Goal: Task Accomplishment & Management: Manage account settings

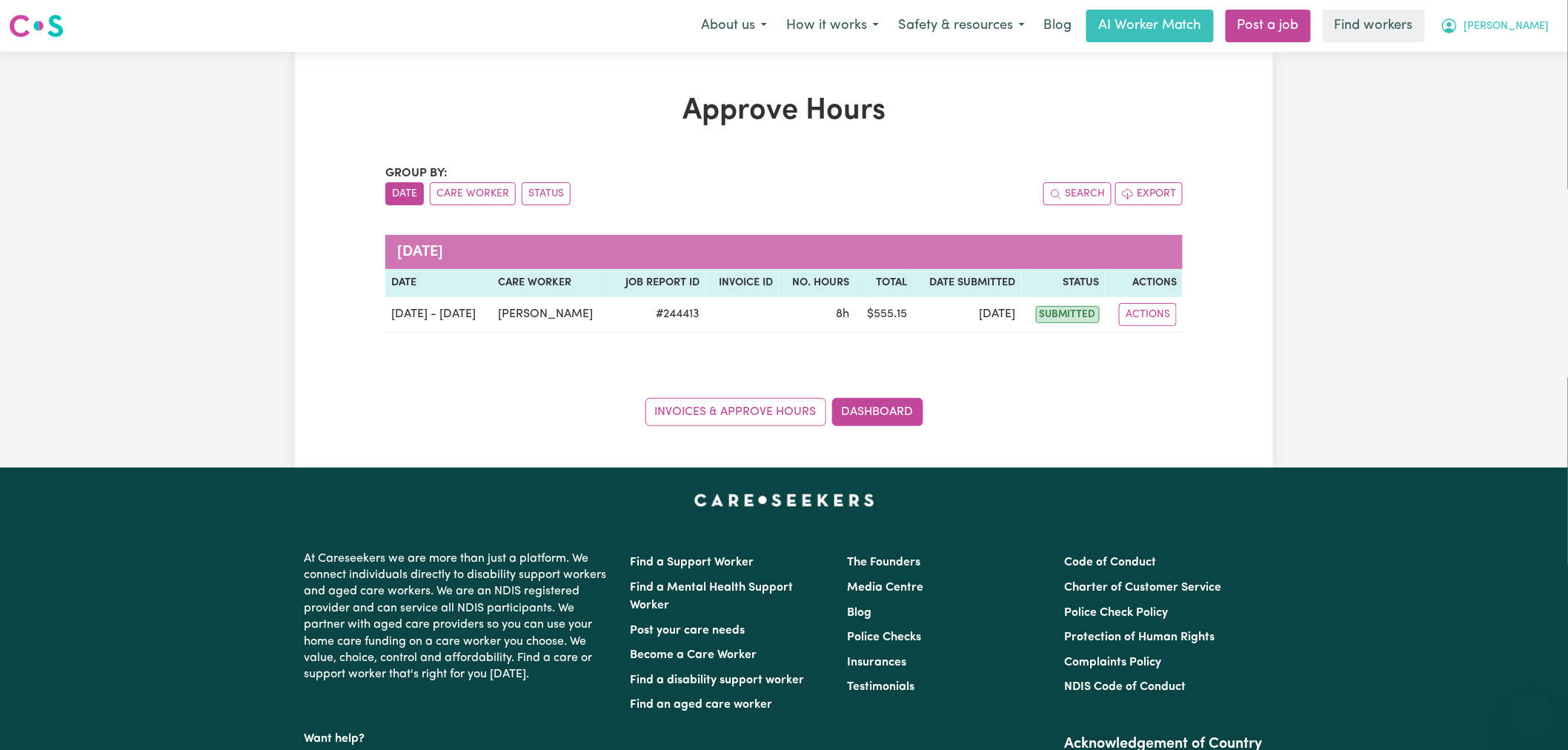
drag, startPoint x: 0, startPoint y: 0, endPoint x: 1502, endPoint y: 39, distance: 1502.5
click at [1458, 30] on icon "My Account" at bounding box center [1449, 26] width 18 height 18
click at [1500, 59] on link "My Dashboard" at bounding box center [1500, 58] width 117 height 29
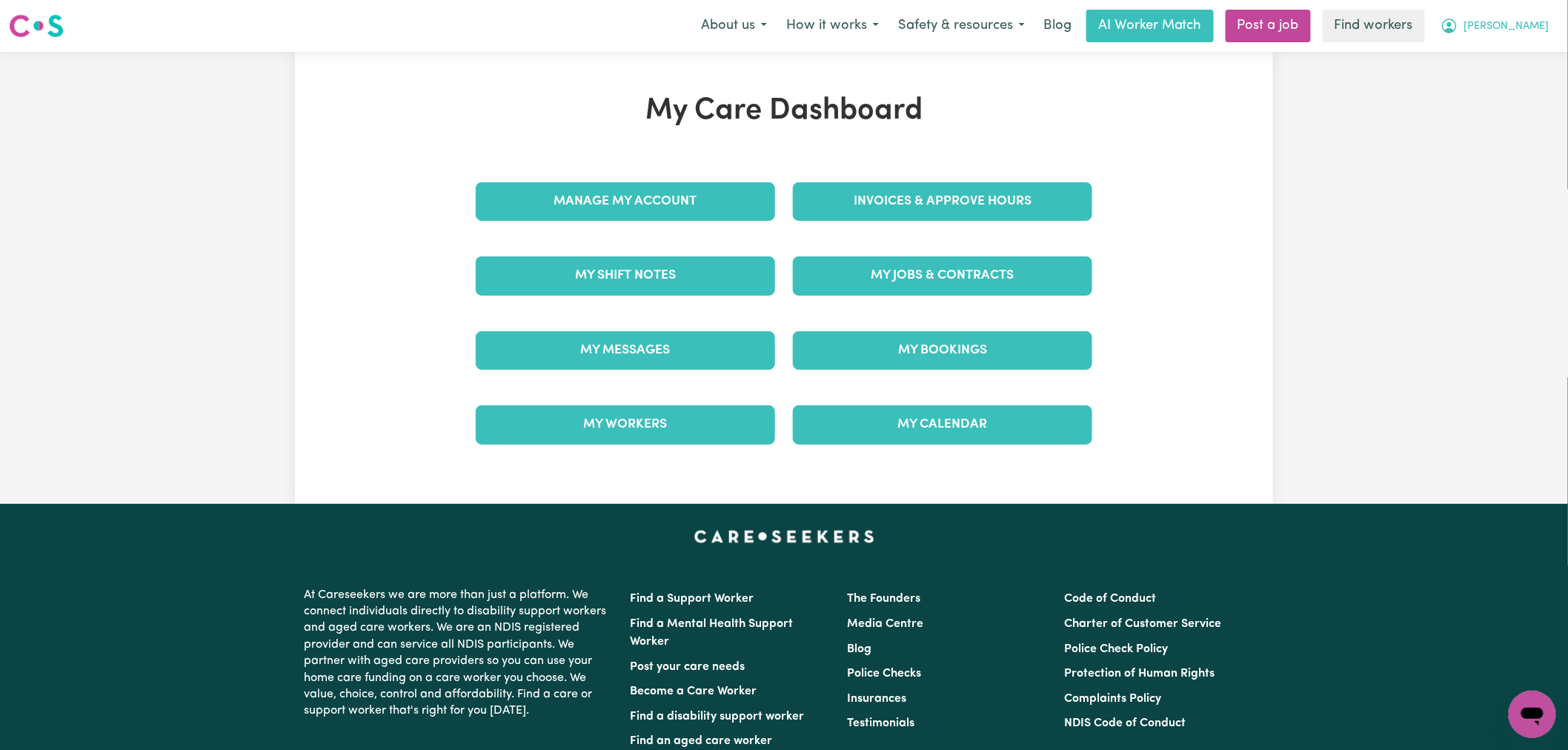
click at [1509, 39] on button "Harrison" at bounding box center [1495, 26] width 128 height 31
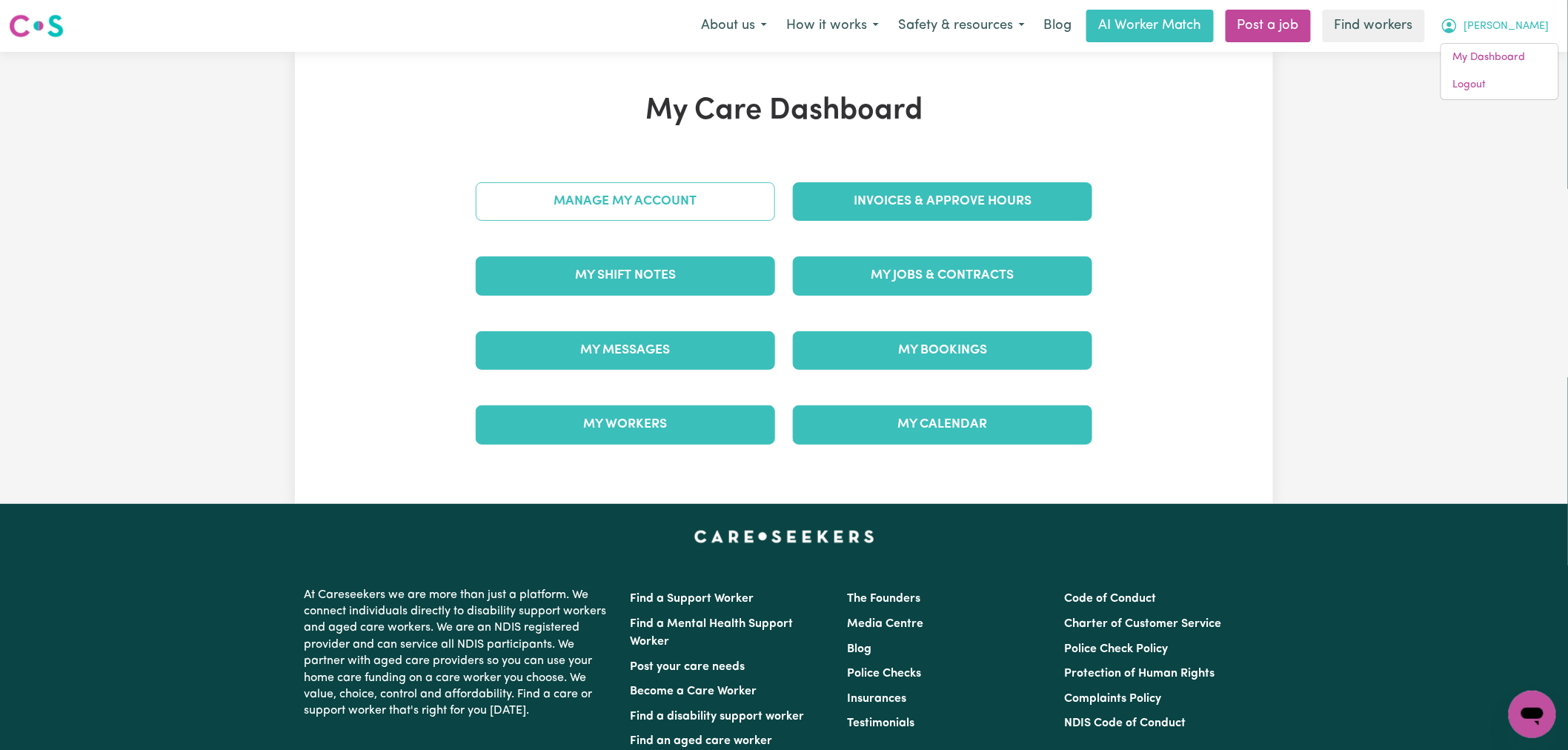
click at [565, 195] on link "Manage My Account" at bounding box center [625, 201] width 300 height 38
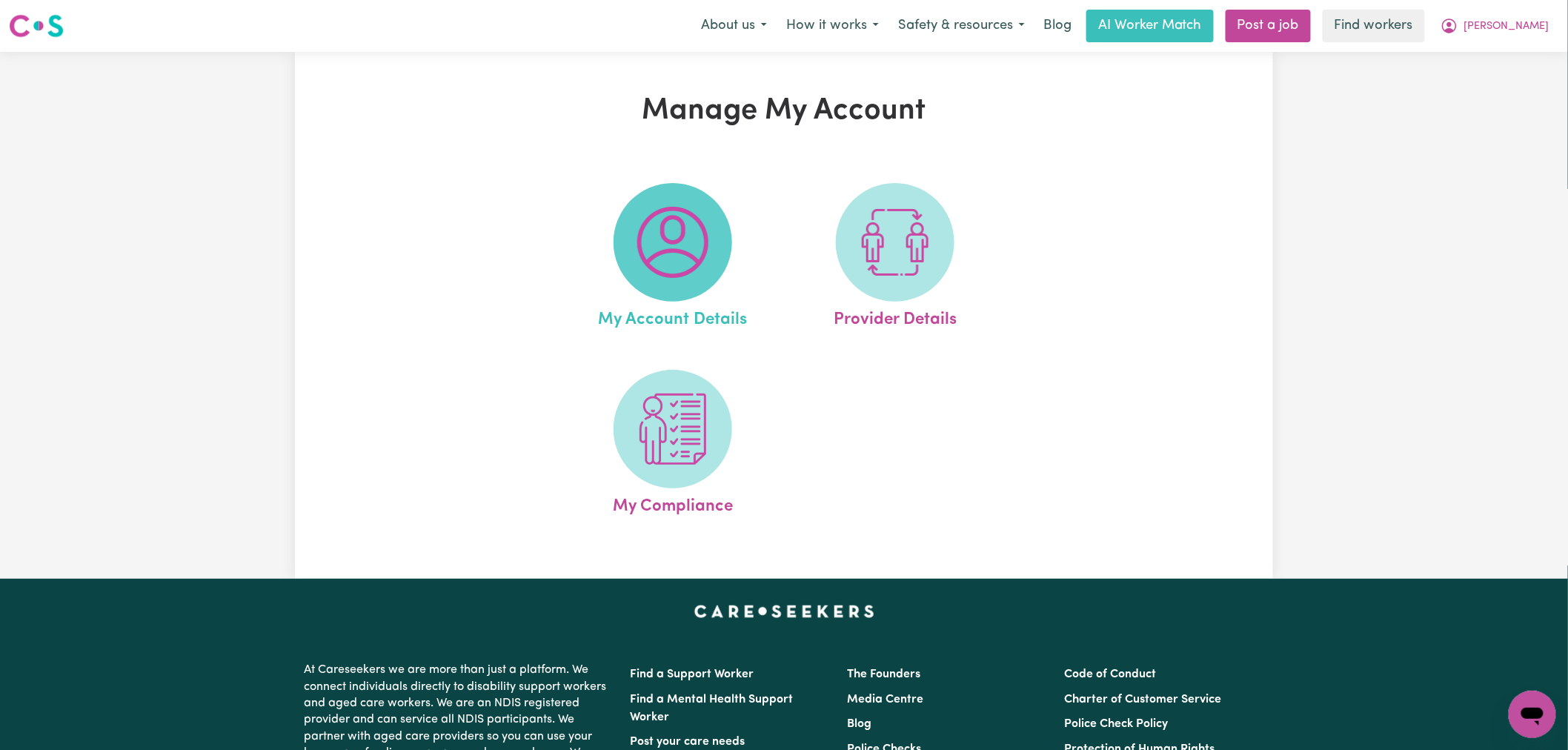
click at [658, 215] on img at bounding box center [672, 242] width 71 height 71
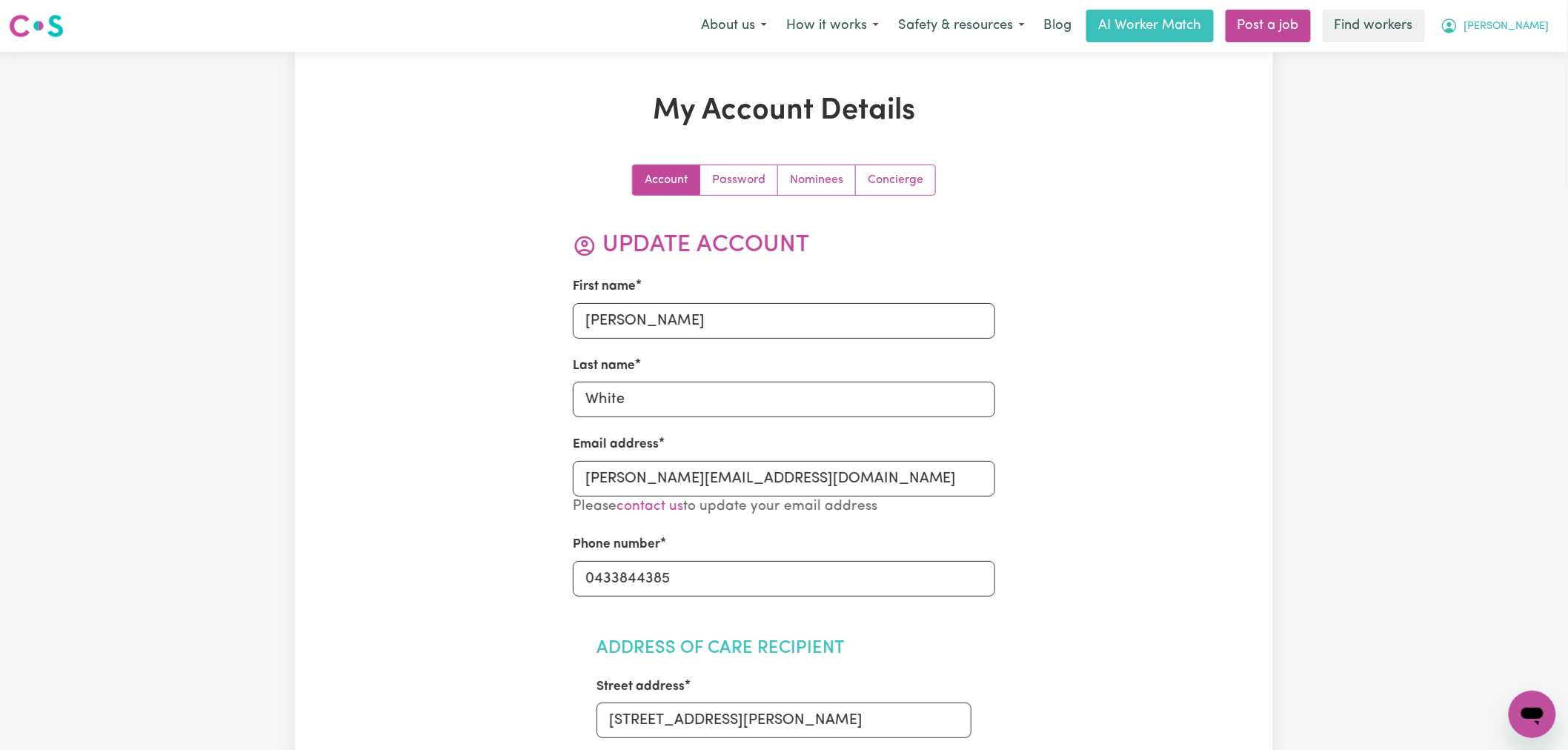
click at [1502, 29] on button "Harrison" at bounding box center [1495, 26] width 128 height 31
click at [804, 189] on link "Nominees" at bounding box center [817, 180] width 78 height 29
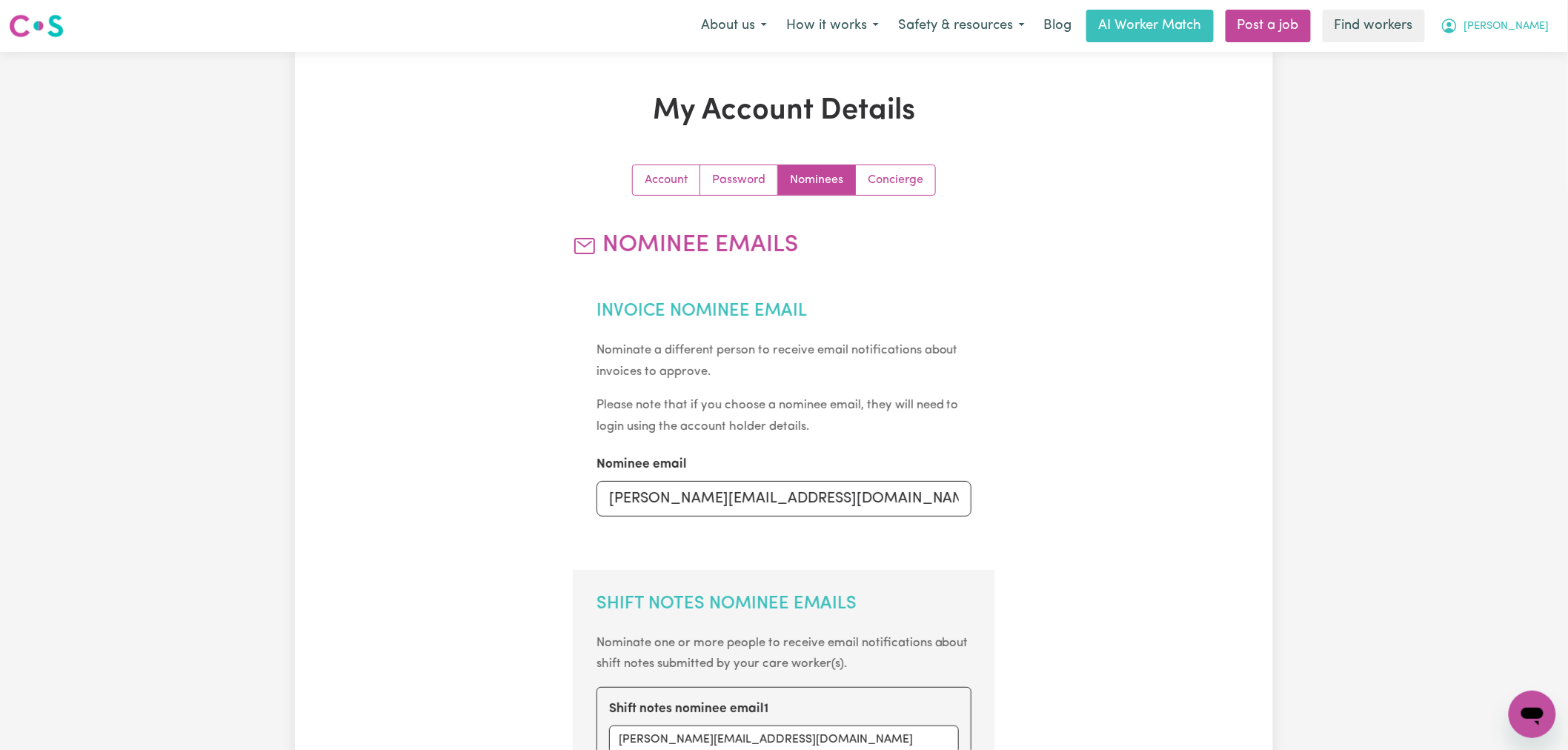
click at [1505, 33] on button "Harrison" at bounding box center [1495, 26] width 128 height 31
click at [1508, 63] on link "My Dashboard" at bounding box center [1500, 58] width 117 height 29
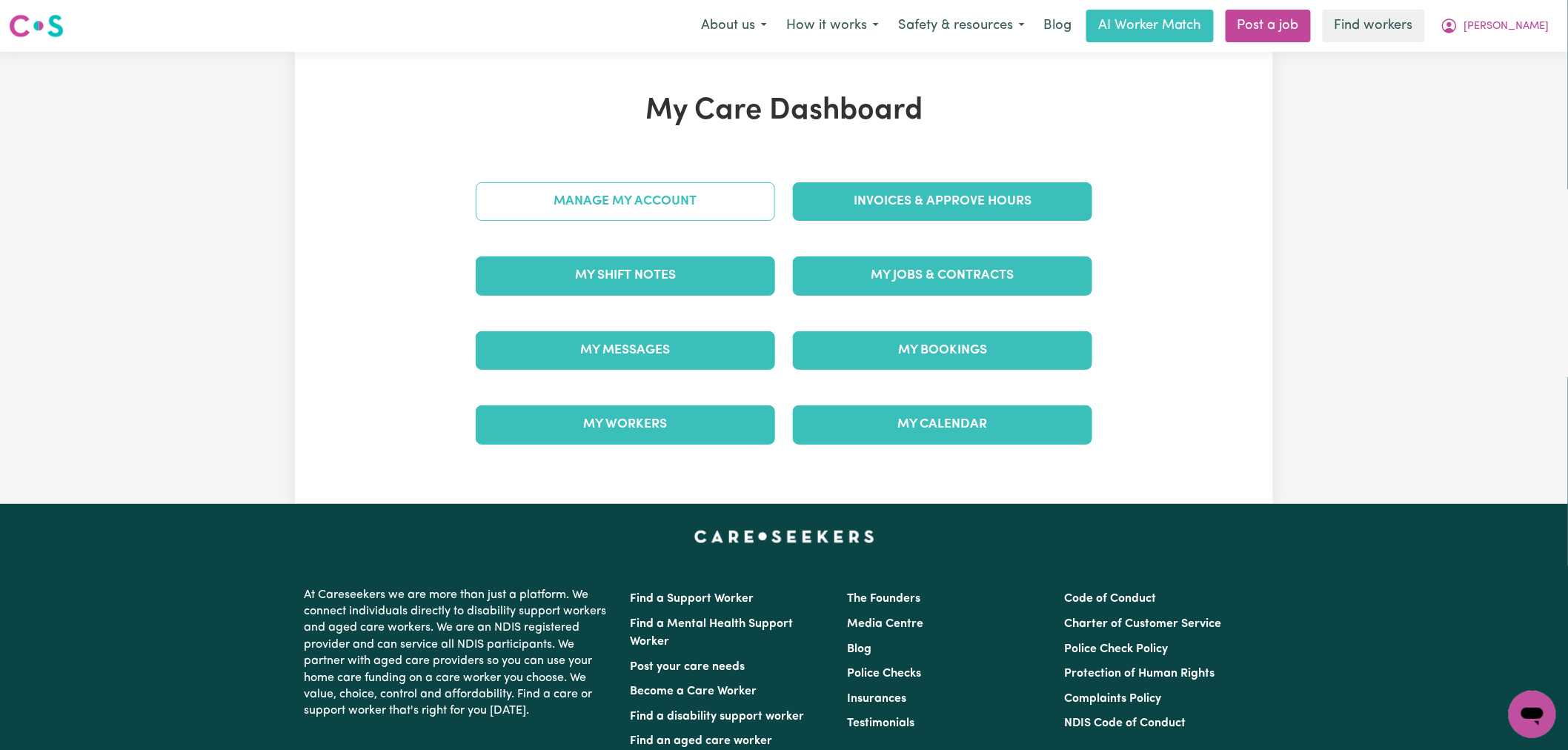
click at [689, 211] on link "Manage My Account" at bounding box center [625, 201] width 300 height 38
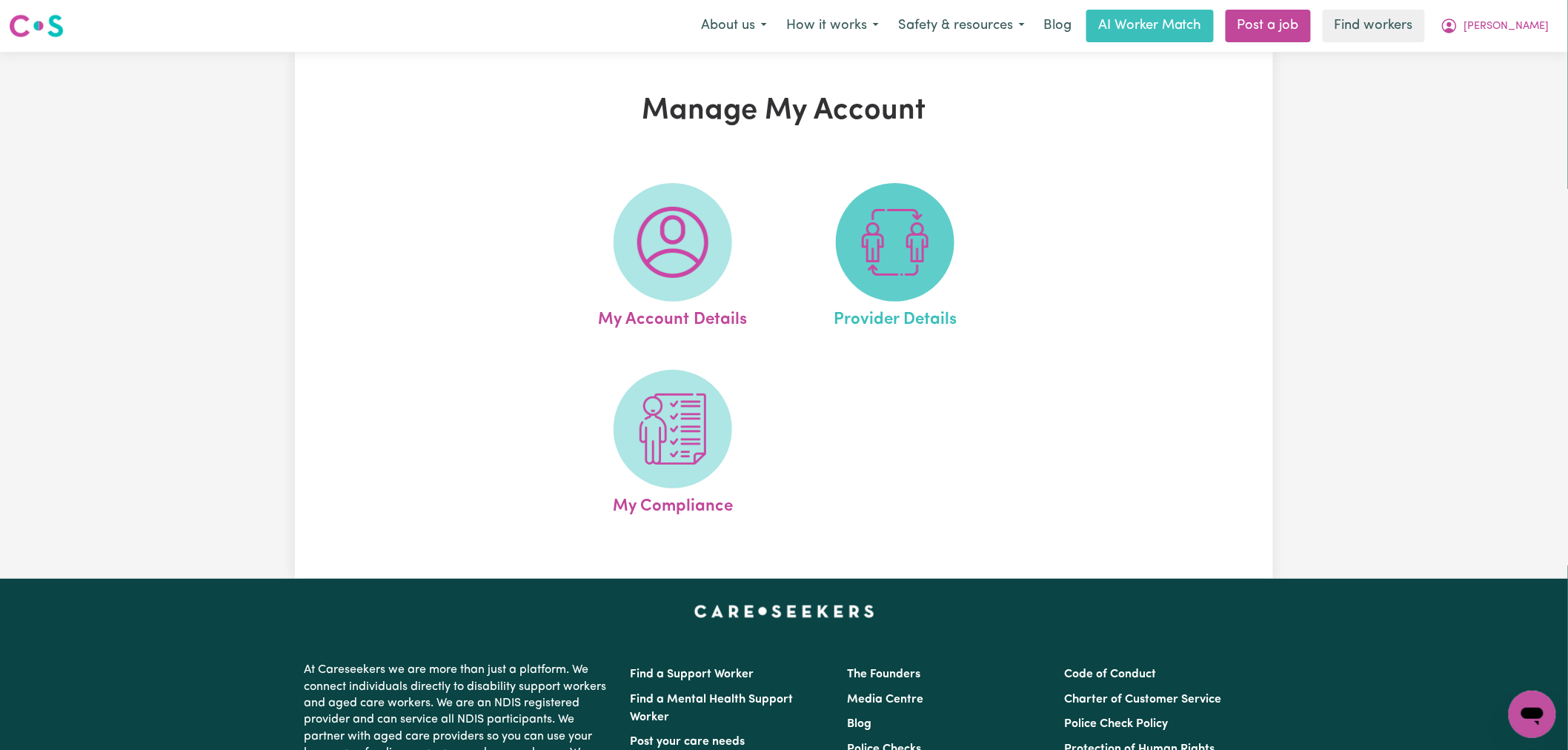
click at [854, 271] on span at bounding box center [896, 243] width 119 height 119
select select "NDIS_FUNDING_AGENCY_MANAGED"
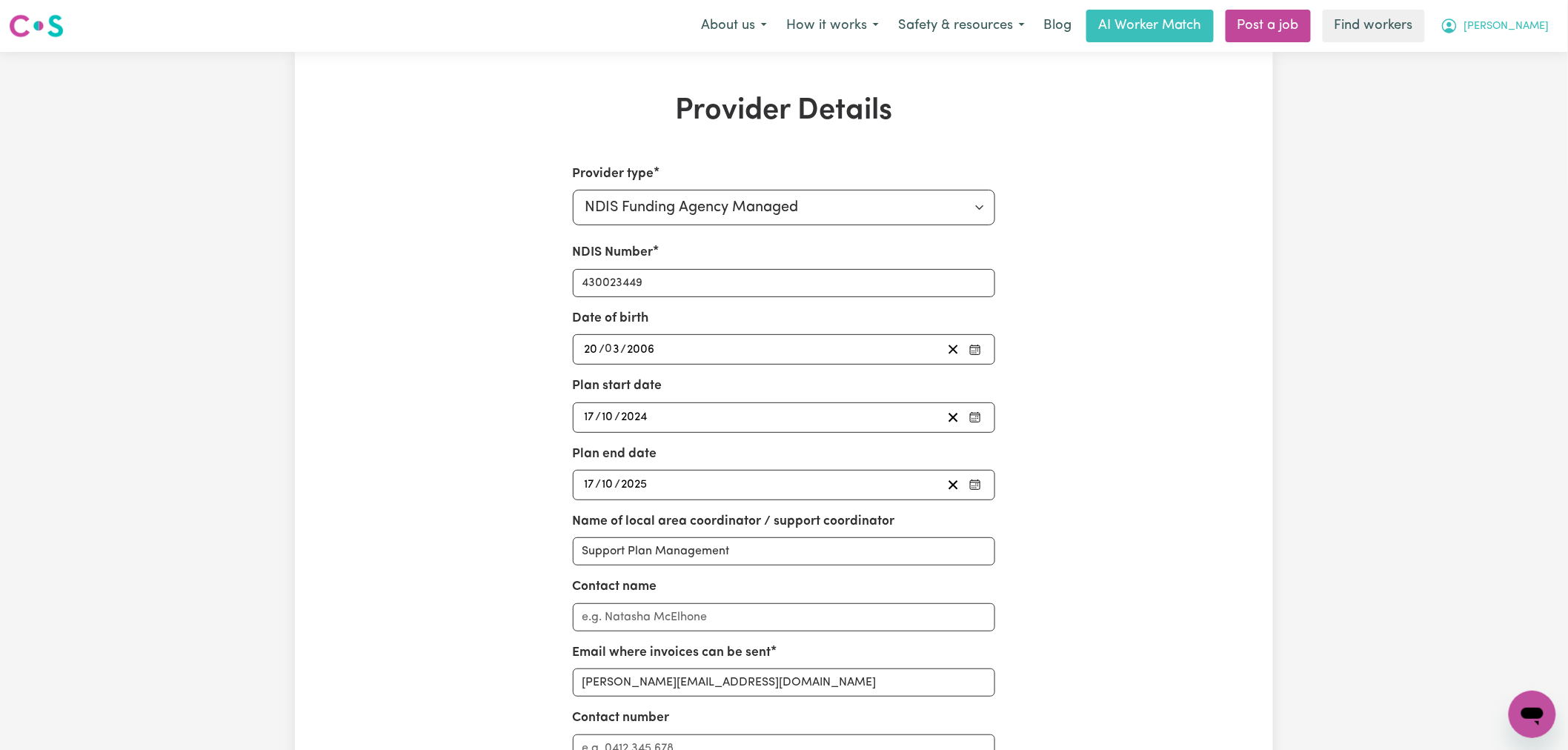
click at [1521, 28] on span "Harrison" at bounding box center [1507, 27] width 85 height 16
click at [1519, 54] on link "My Dashboard" at bounding box center [1500, 58] width 117 height 29
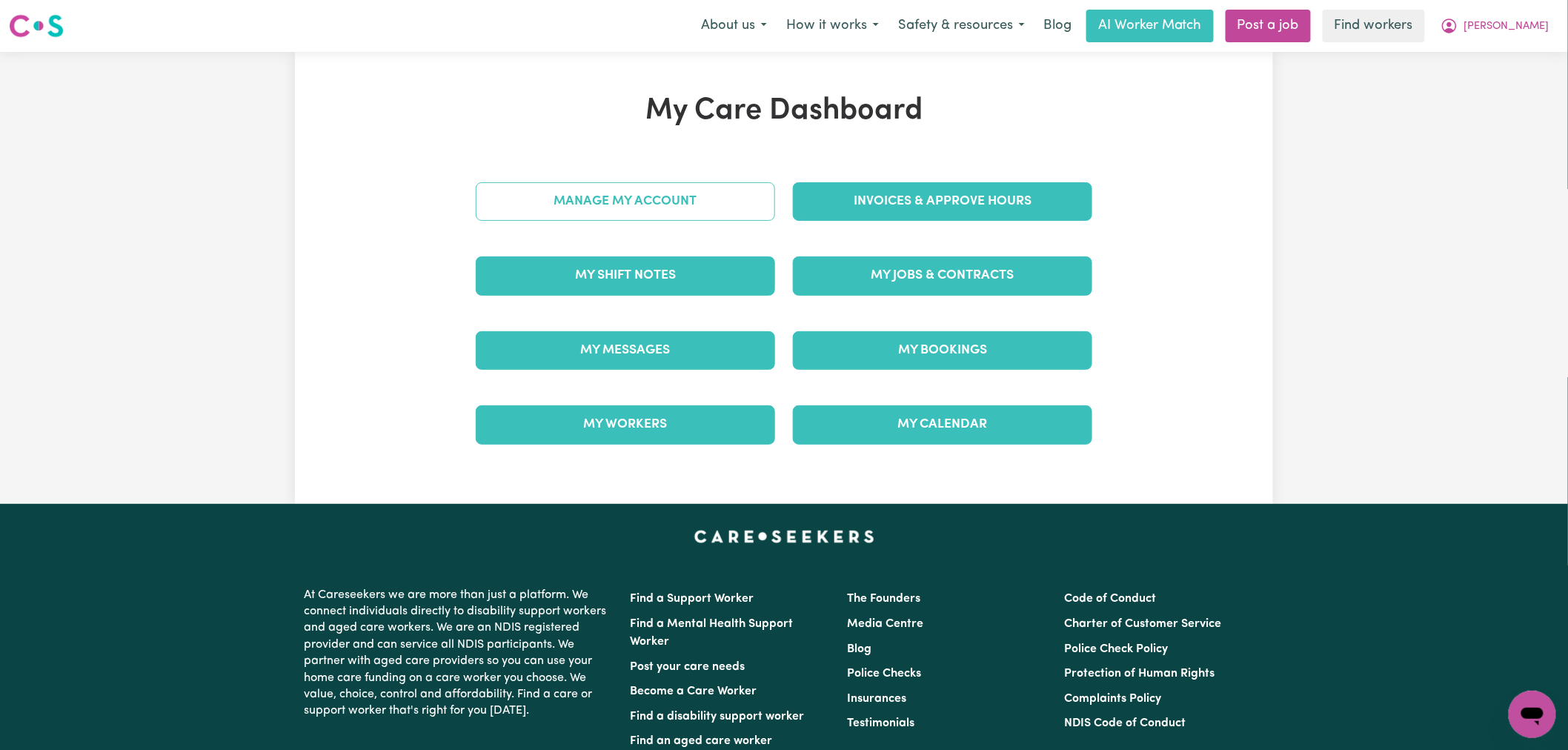
click at [681, 199] on link "Manage My Account" at bounding box center [625, 201] width 300 height 38
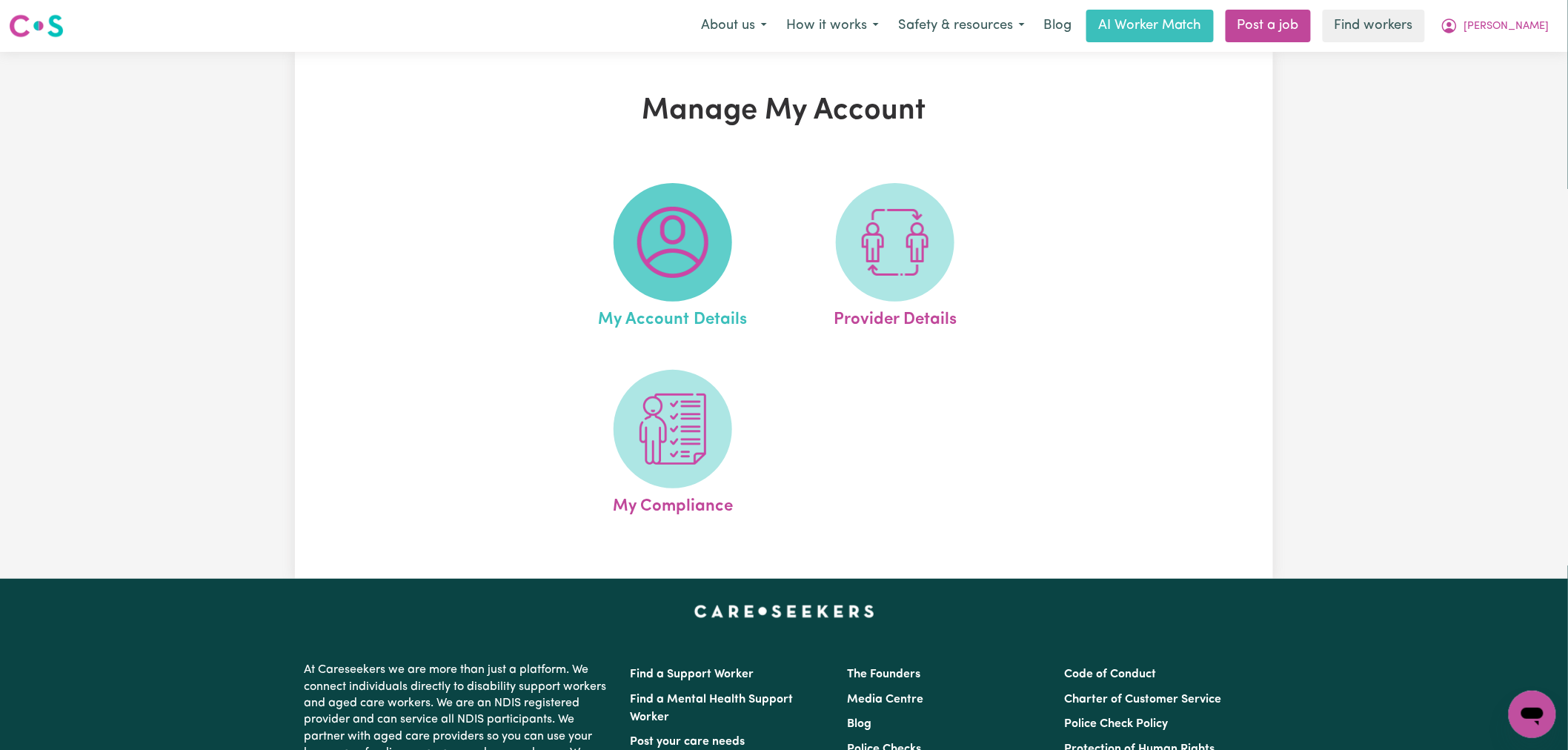
click at [684, 199] on span at bounding box center [673, 243] width 119 height 119
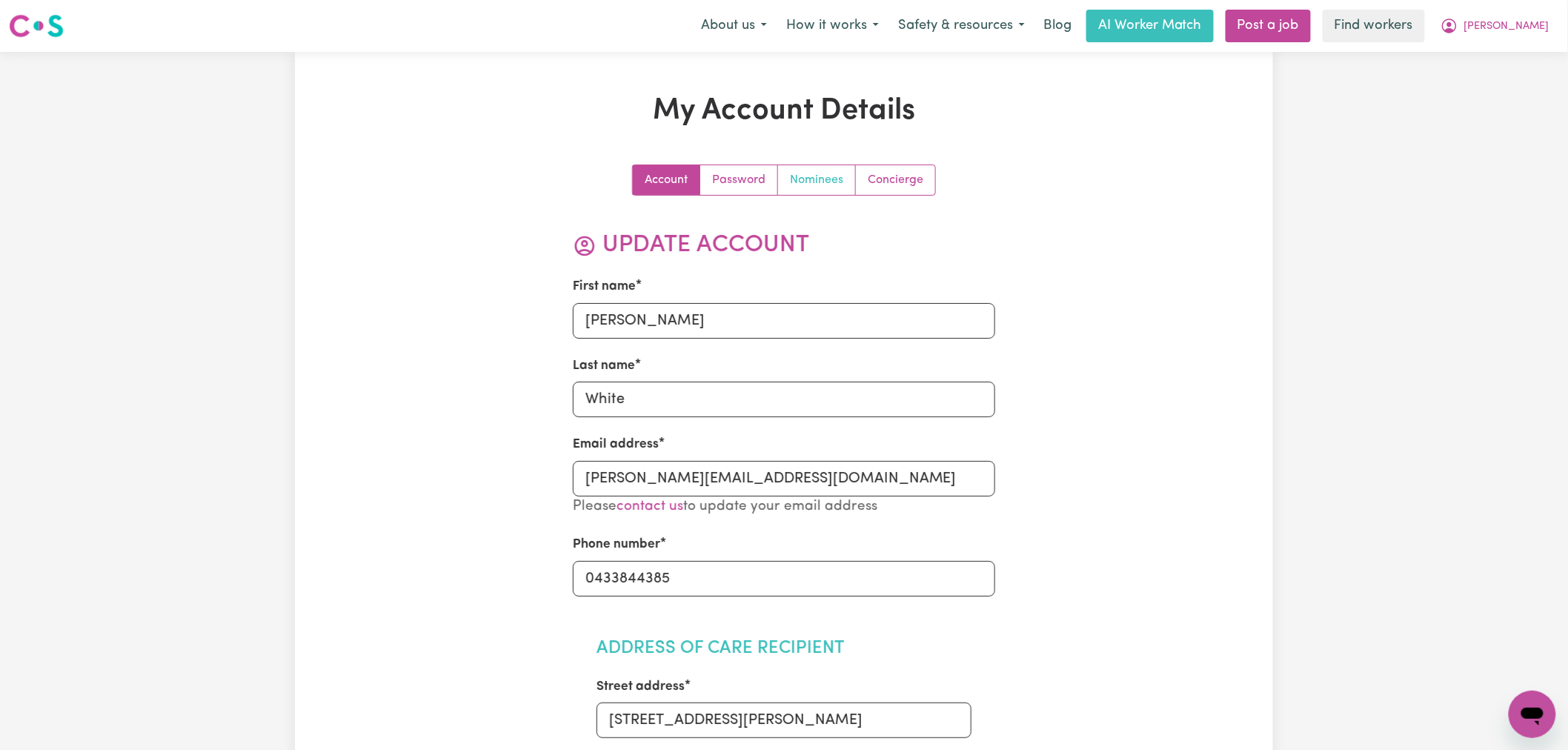
click at [825, 181] on link "Nominees" at bounding box center [817, 180] width 78 height 29
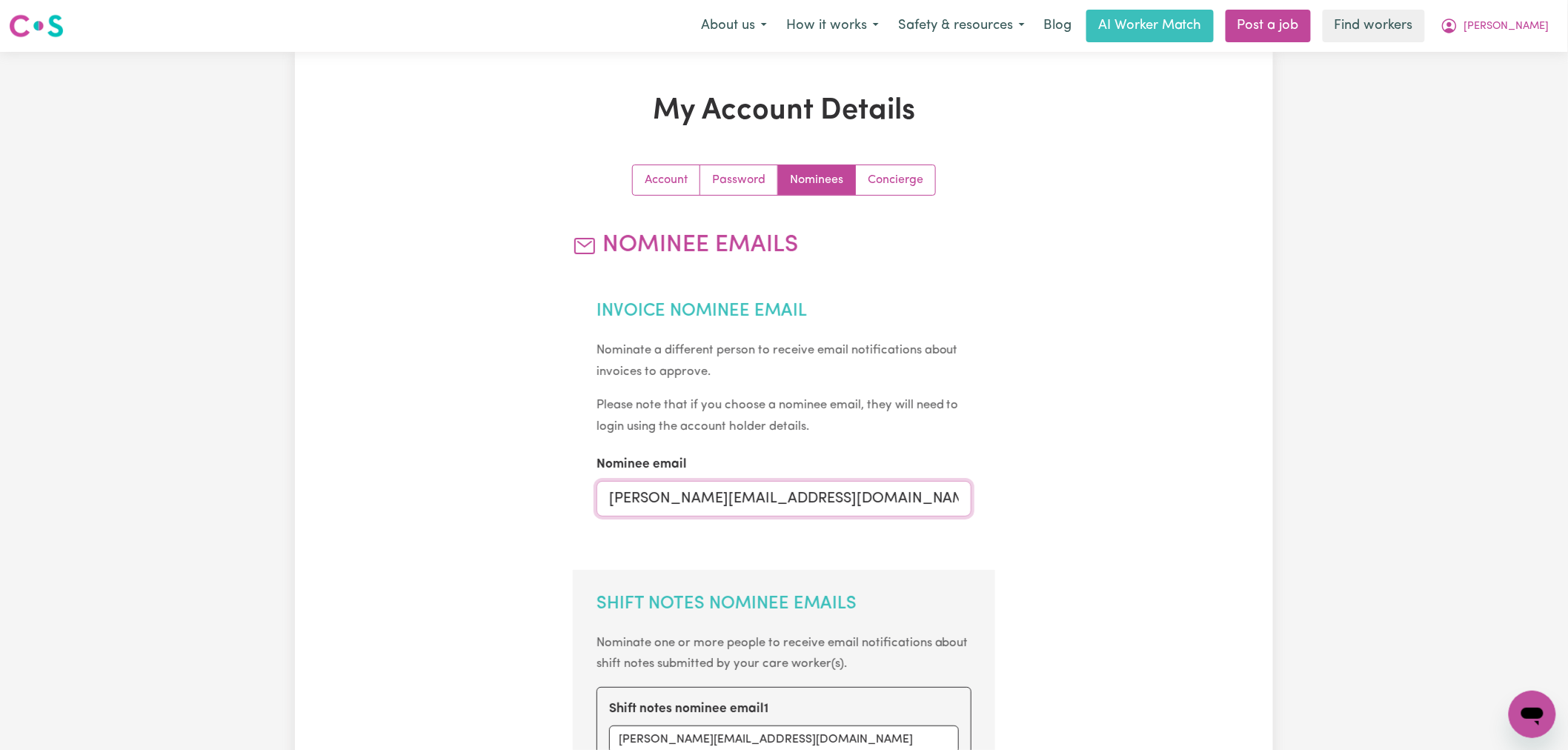
click at [743, 502] on input "tracy@harryshelp.com.au" at bounding box center [784, 499] width 375 height 36
type input "[PERSON_NAME][EMAIL_ADDRESS][DOMAIN_NAME]"
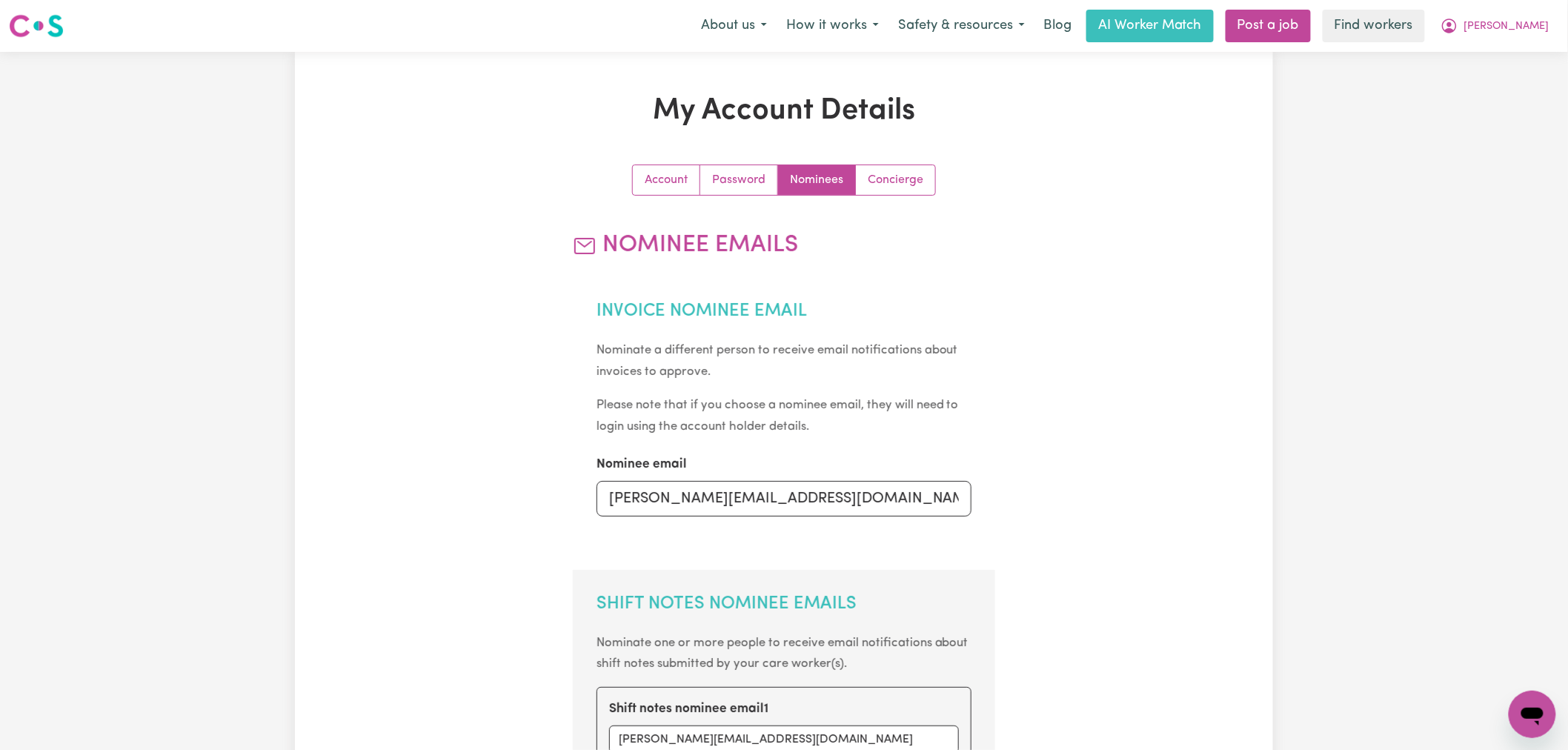
click at [744, 542] on section "Invoice Nominee Email Nominate a different person to receive email notification…" at bounding box center [785, 417] width 423 height 280
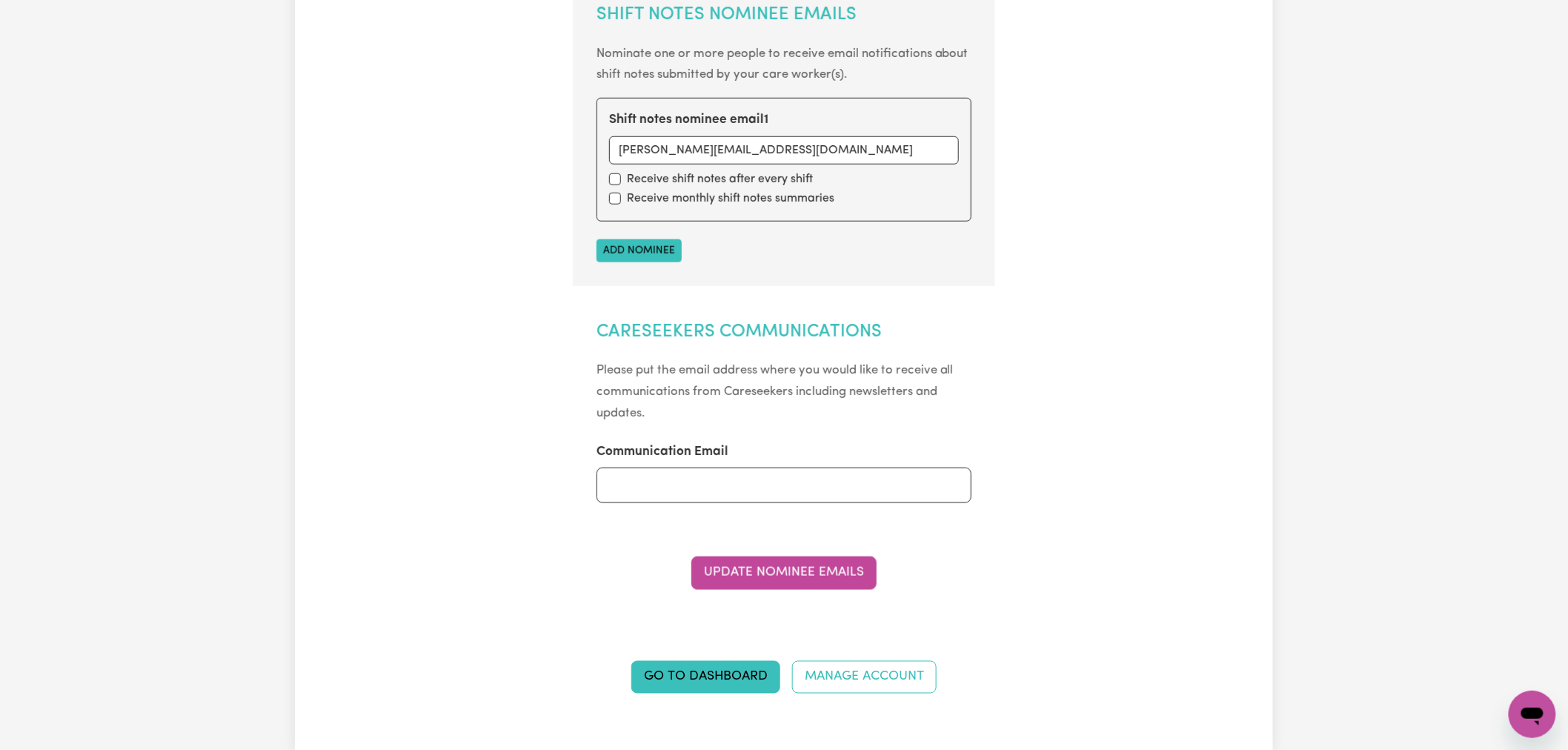
scroll to position [741, 0]
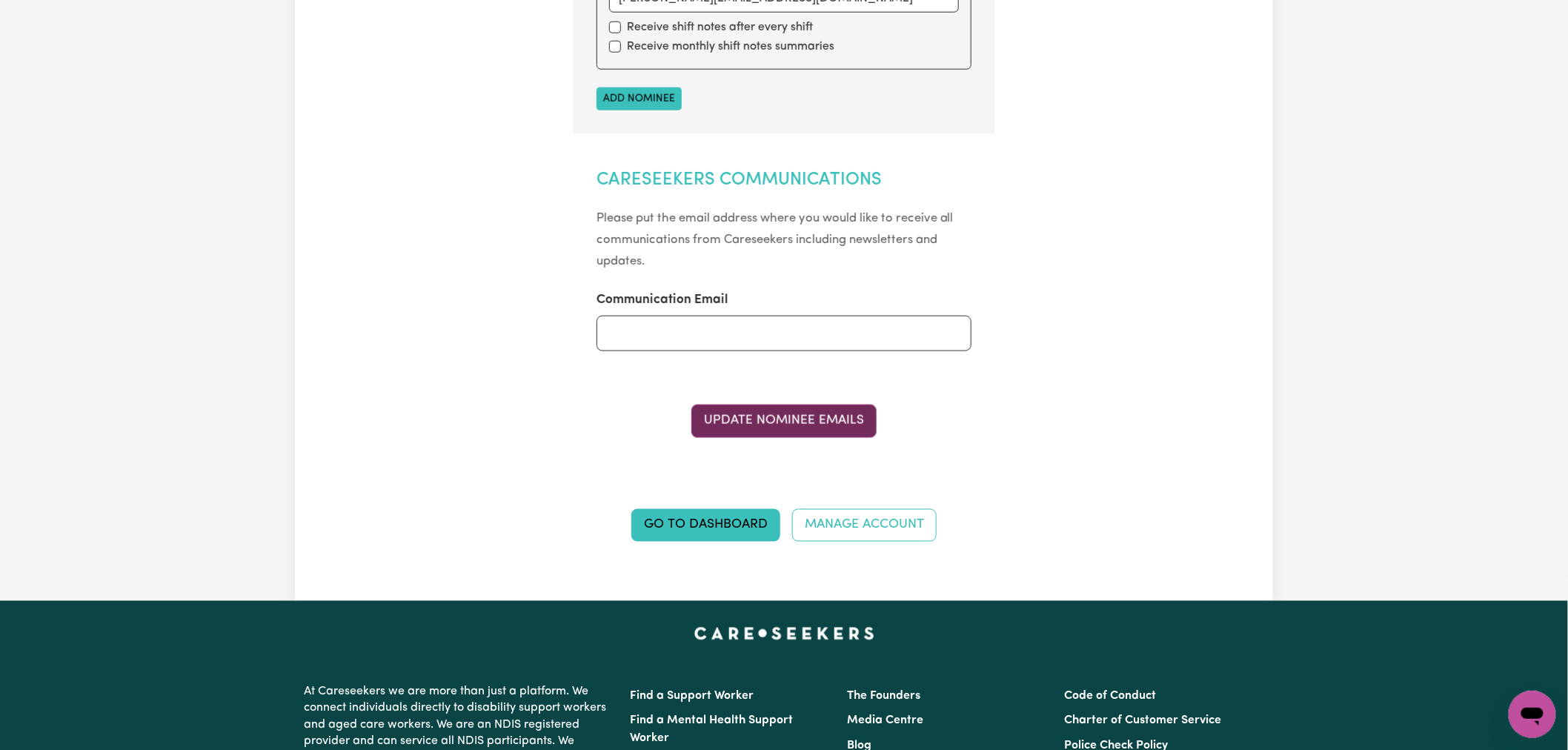
click at [777, 414] on button "Update Nominee Emails" at bounding box center [784, 421] width 186 height 33
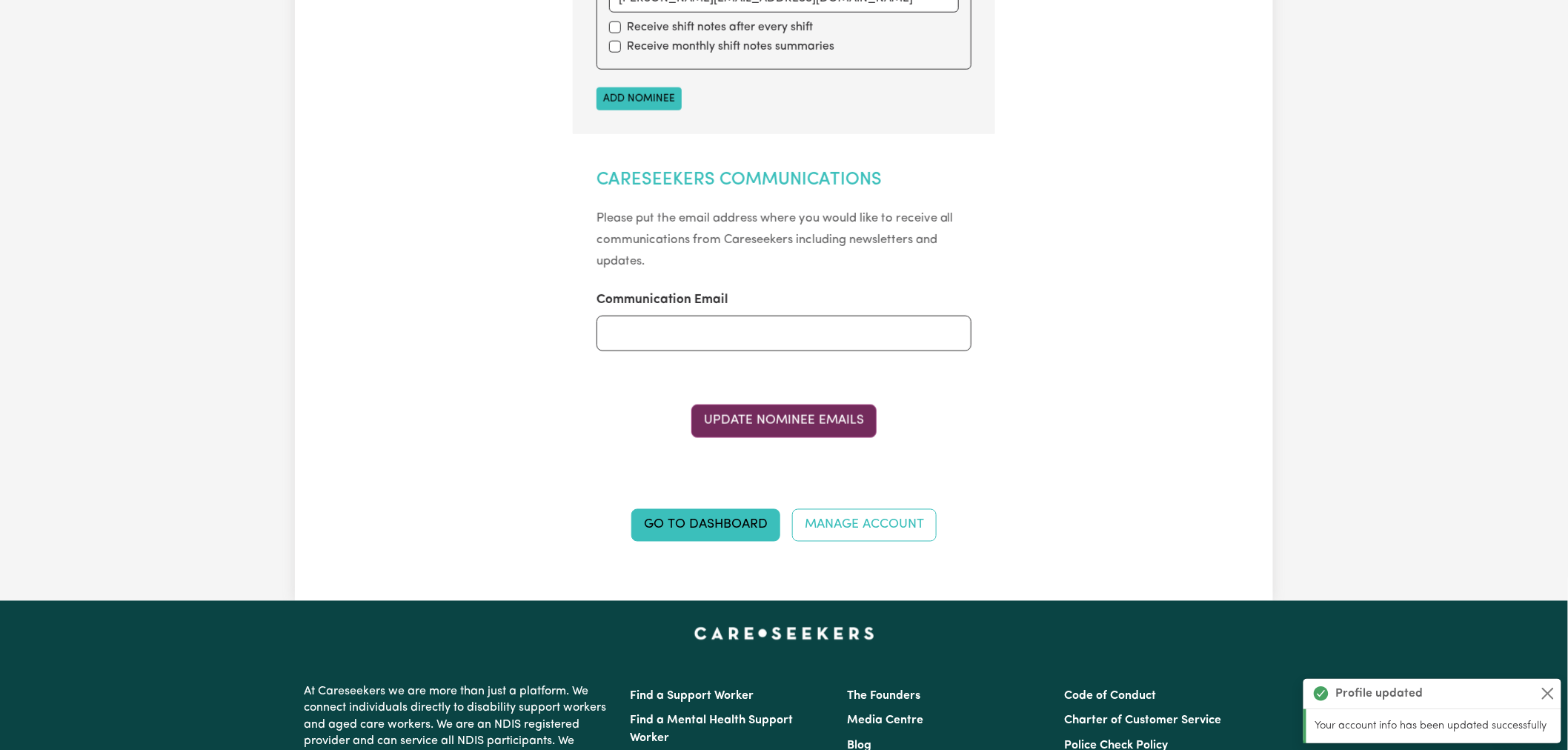
click at [809, 431] on button "Update Nominee Emails" at bounding box center [784, 421] width 186 height 33
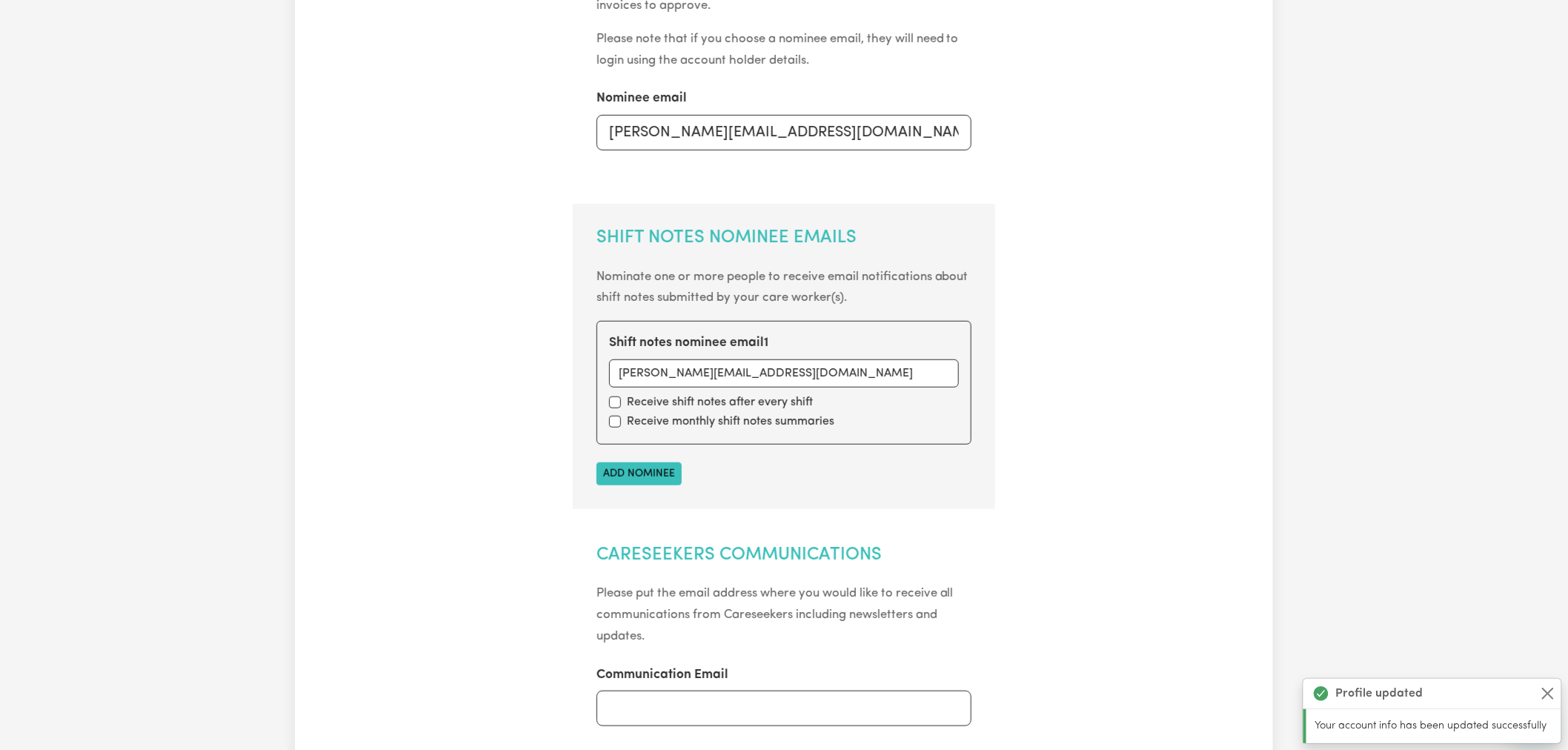
scroll to position [0, 0]
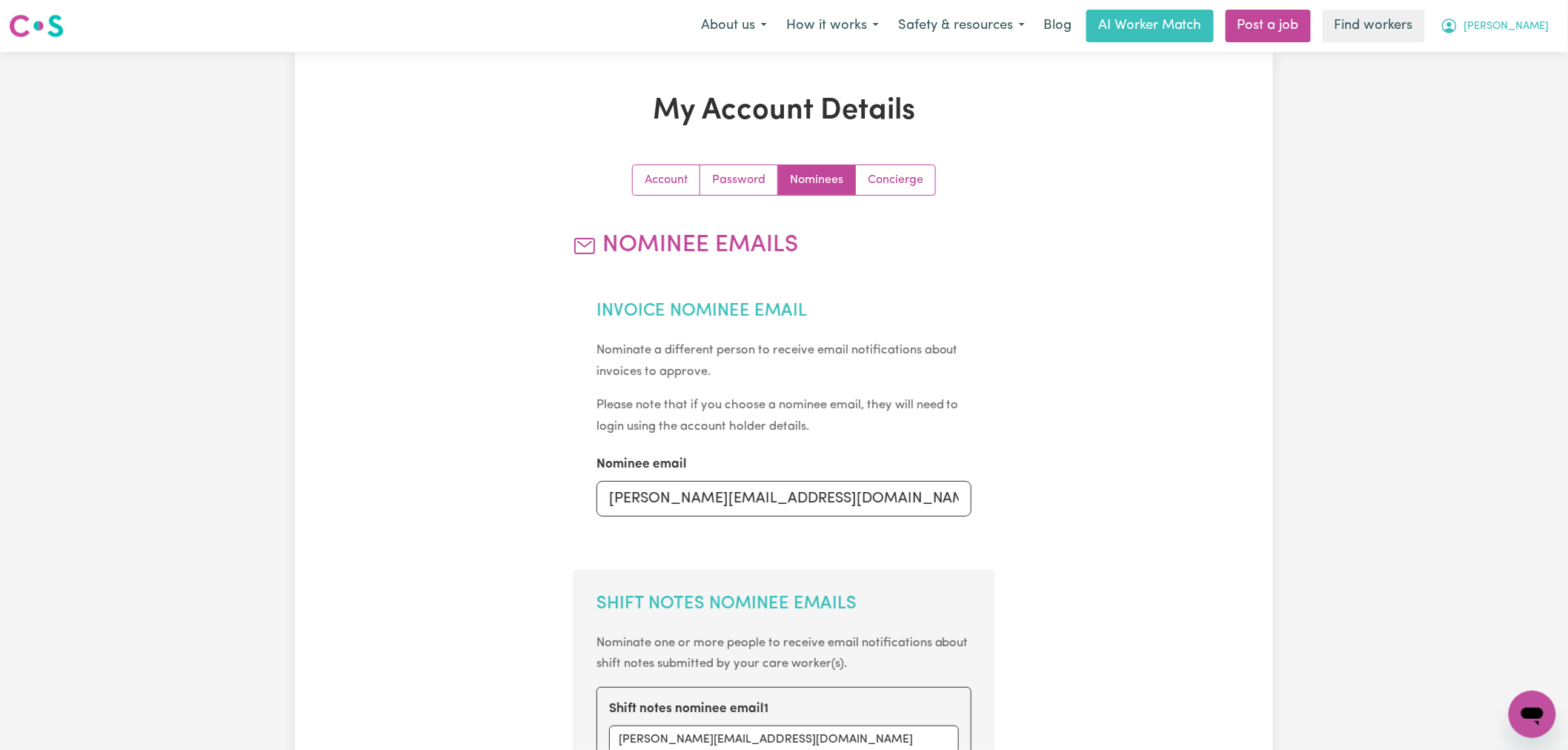
click at [1522, 22] on span "Harrison" at bounding box center [1507, 27] width 85 height 16
click at [1506, 55] on link "My Dashboard" at bounding box center [1500, 58] width 117 height 29
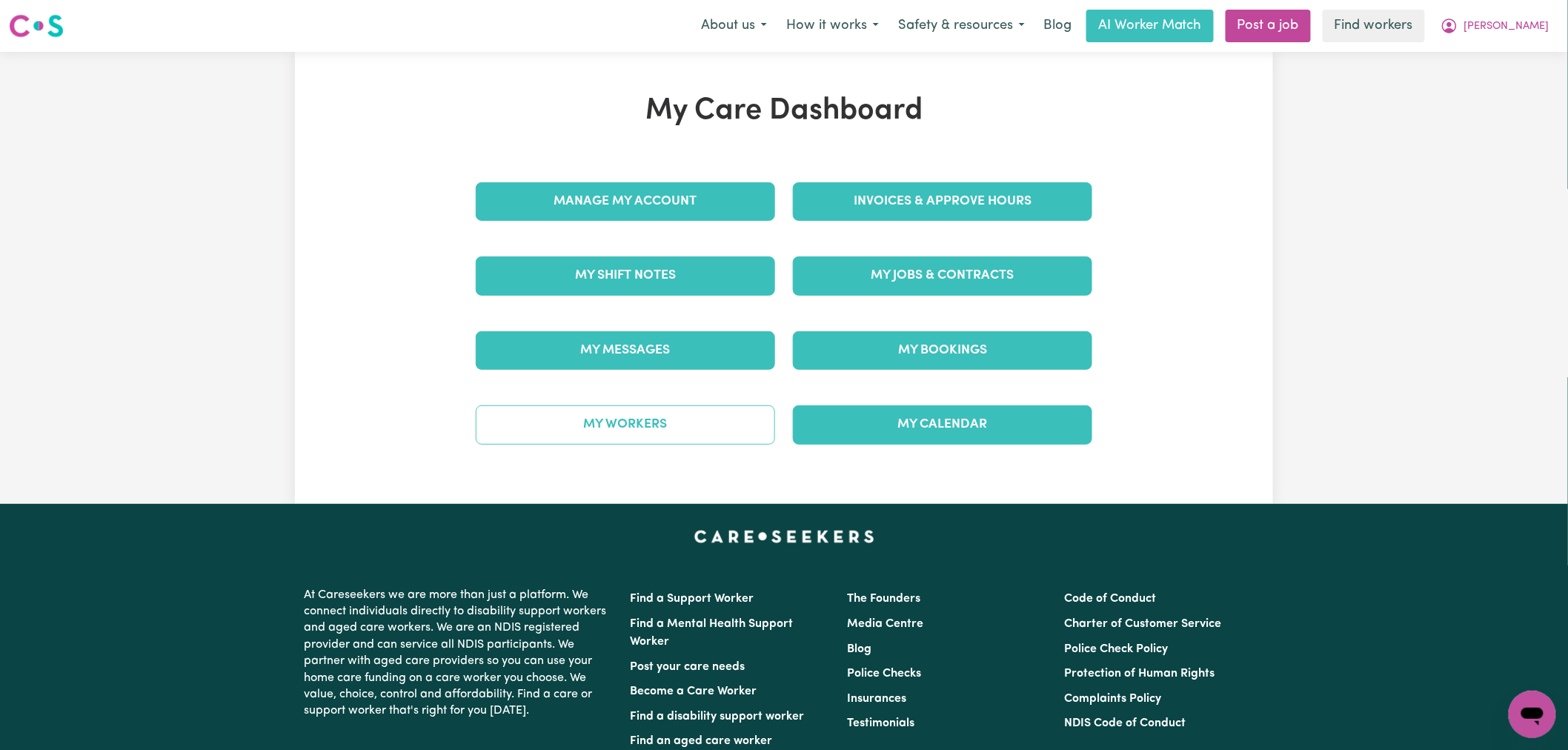
click at [658, 431] on link "My Workers" at bounding box center [625, 424] width 300 height 38
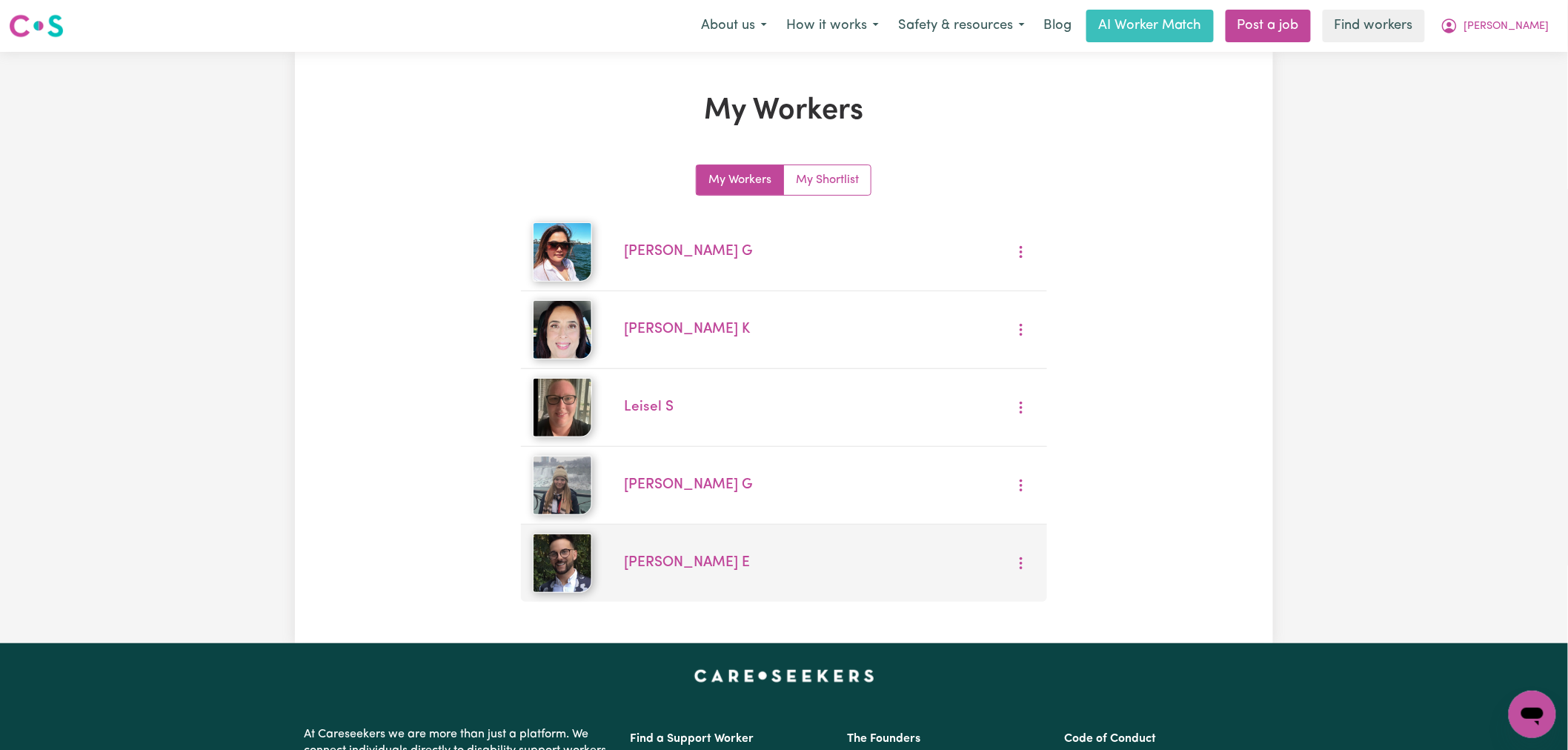
click at [565, 581] on img at bounding box center [562, 563] width 59 height 59
click at [654, 570] on link "Brenton E" at bounding box center [686, 563] width 126 height 14
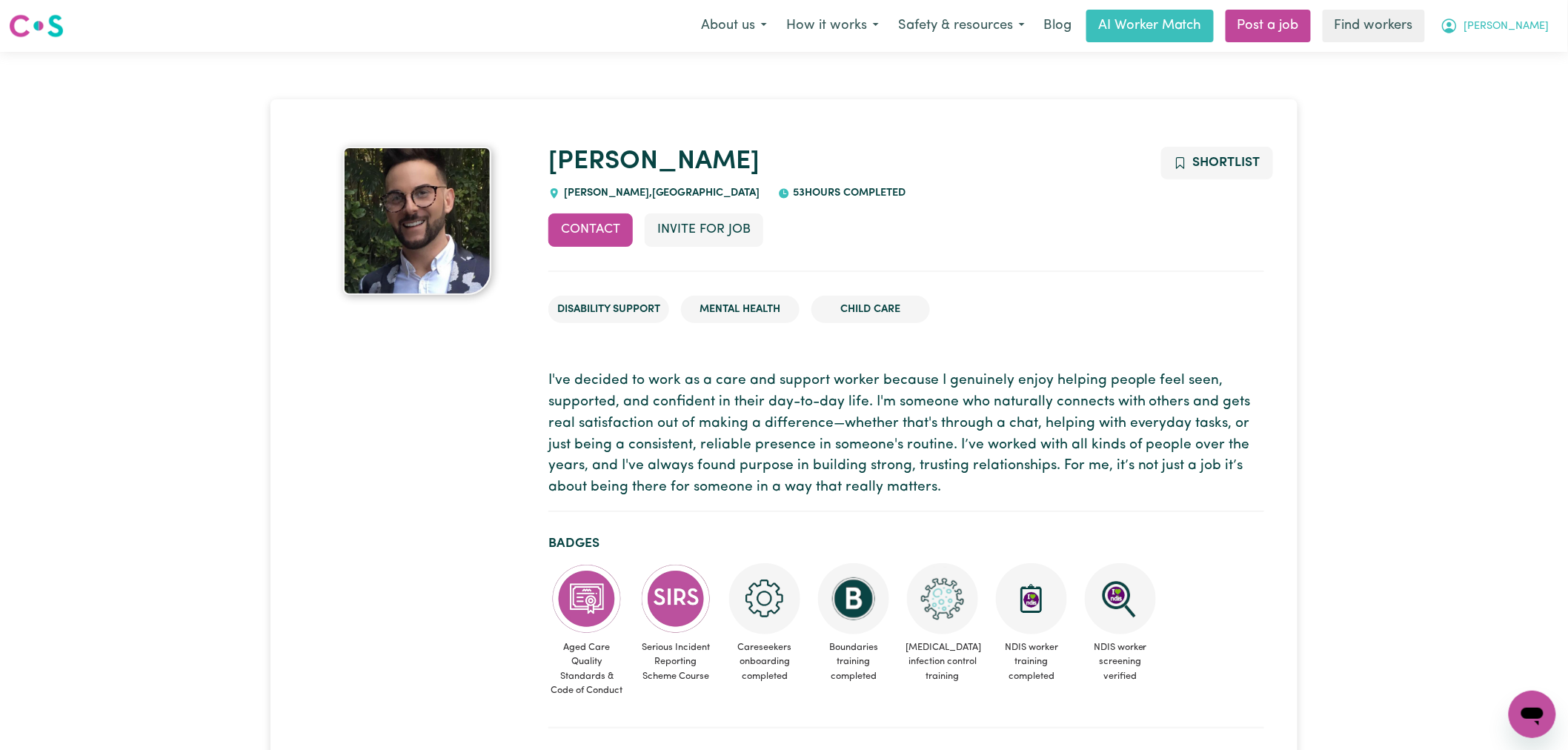
click at [1541, 27] on span "Harrison" at bounding box center [1507, 27] width 85 height 16
click at [1532, 77] on link "Logout" at bounding box center [1500, 85] width 117 height 29
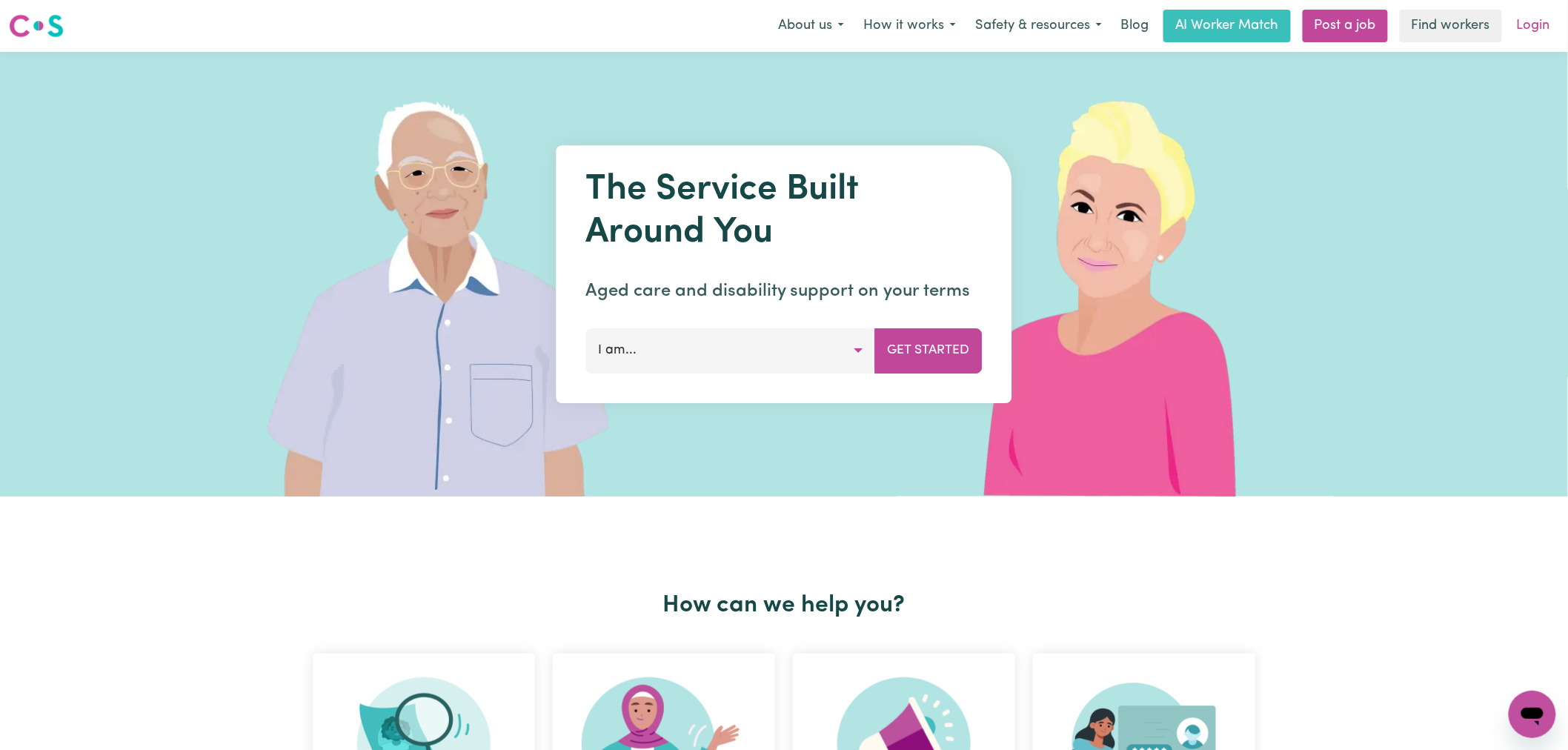
click at [1547, 15] on link "Login" at bounding box center [1533, 26] width 51 height 33
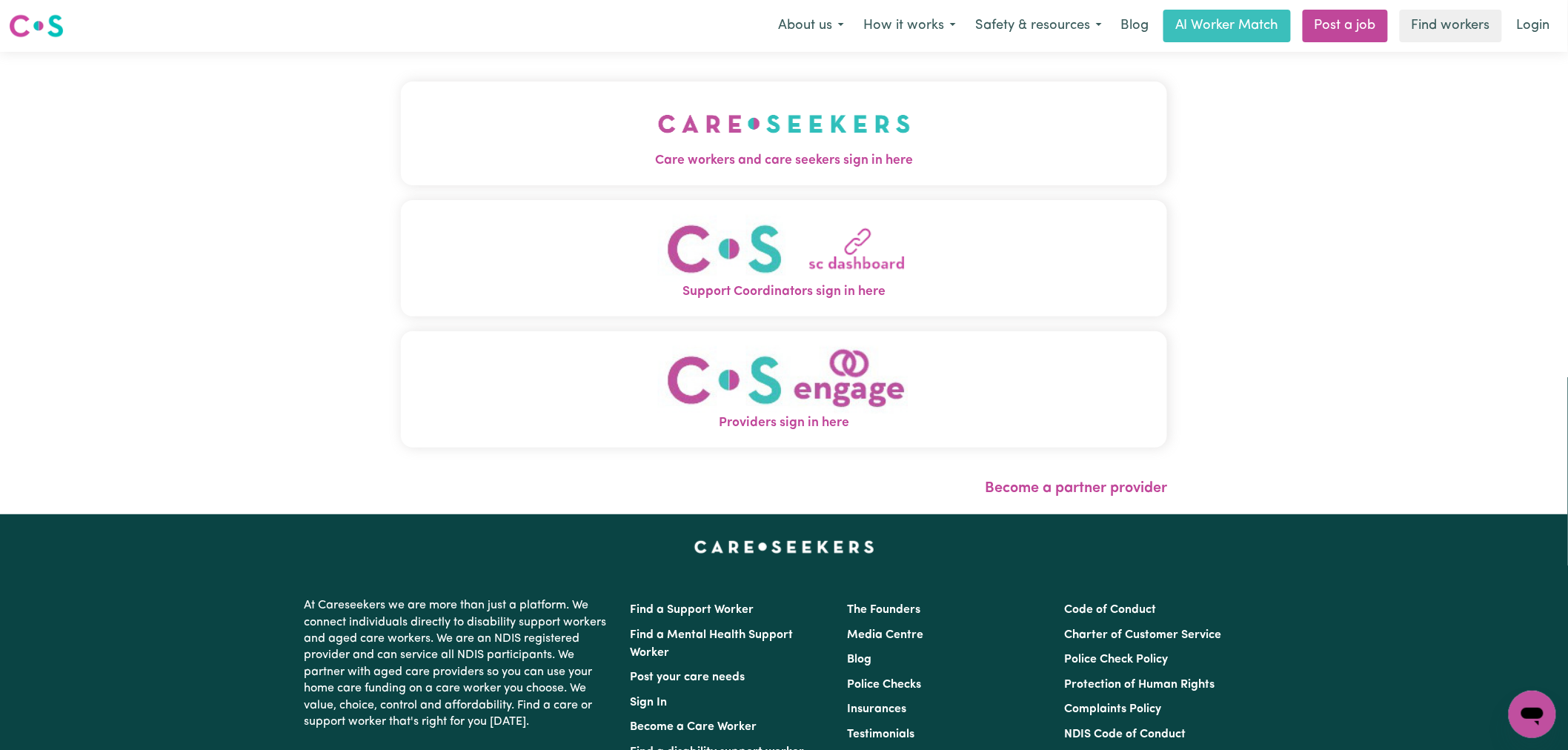
click at [900, 159] on span "Care workers and care seekers sign in here" at bounding box center [783, 161] width 766 height 20
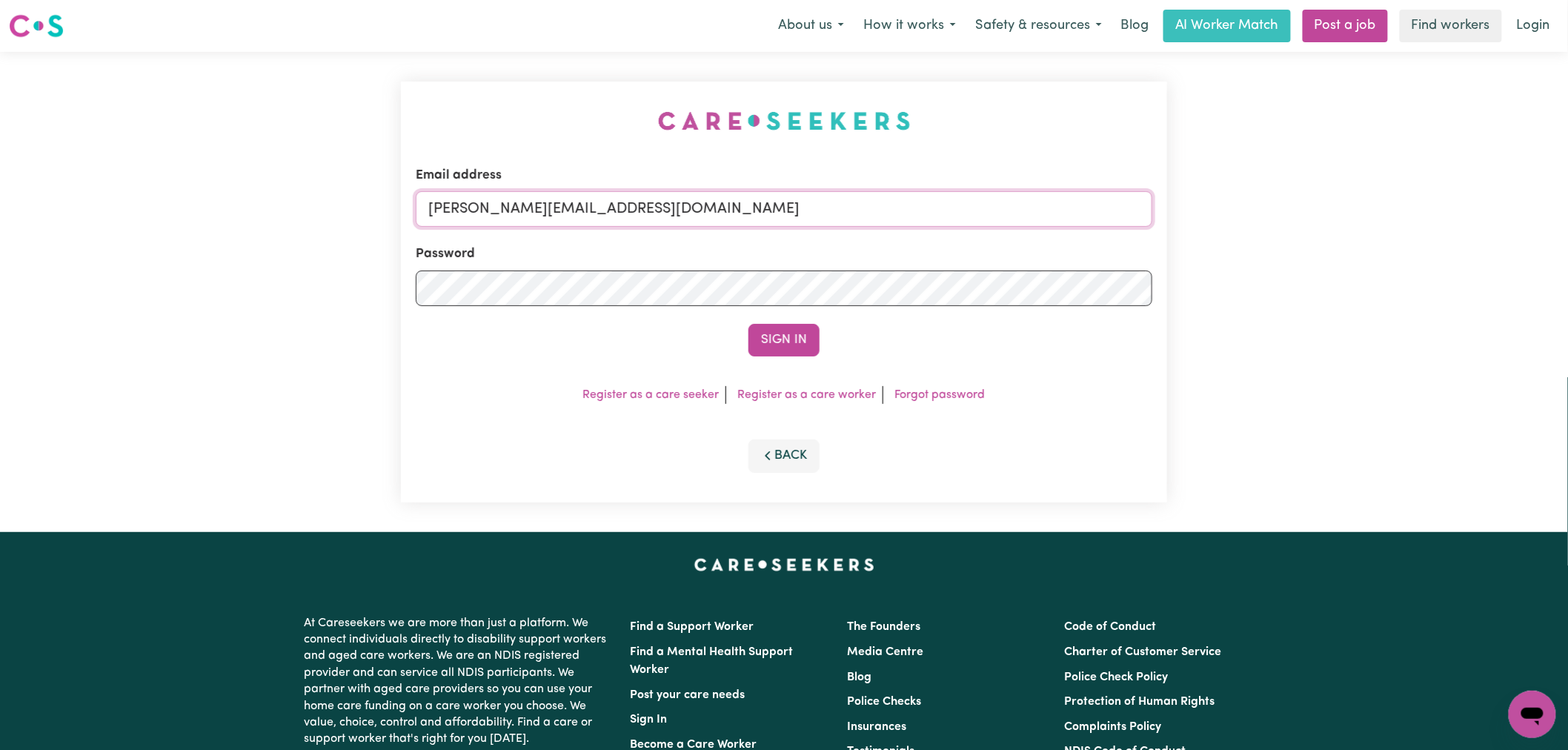
click at [585, 217] on input "[PERSON_NAME][EMAIL_ADDRESS][DOMAIN_NAME]" at bounding box center [784, 209] width 737 height 36
click at [669, 221] on input "[PERSON_NAME][EMAIL_ADDRESS][DOMAIN_NAME]" at bounding box center [784, 209] width 737 height 36
drag, startPoint x: 812, startPoint y: 199, endPoint x: 505, endPoint y: 202, distance: 307.0
click at [505, 202] on input "superuser~suzanncurranys@careseekers.com.au" at bounding box center [784, 209] width 737 height 36
type input "superuser~suzanncurranys@careseekers.com.au"
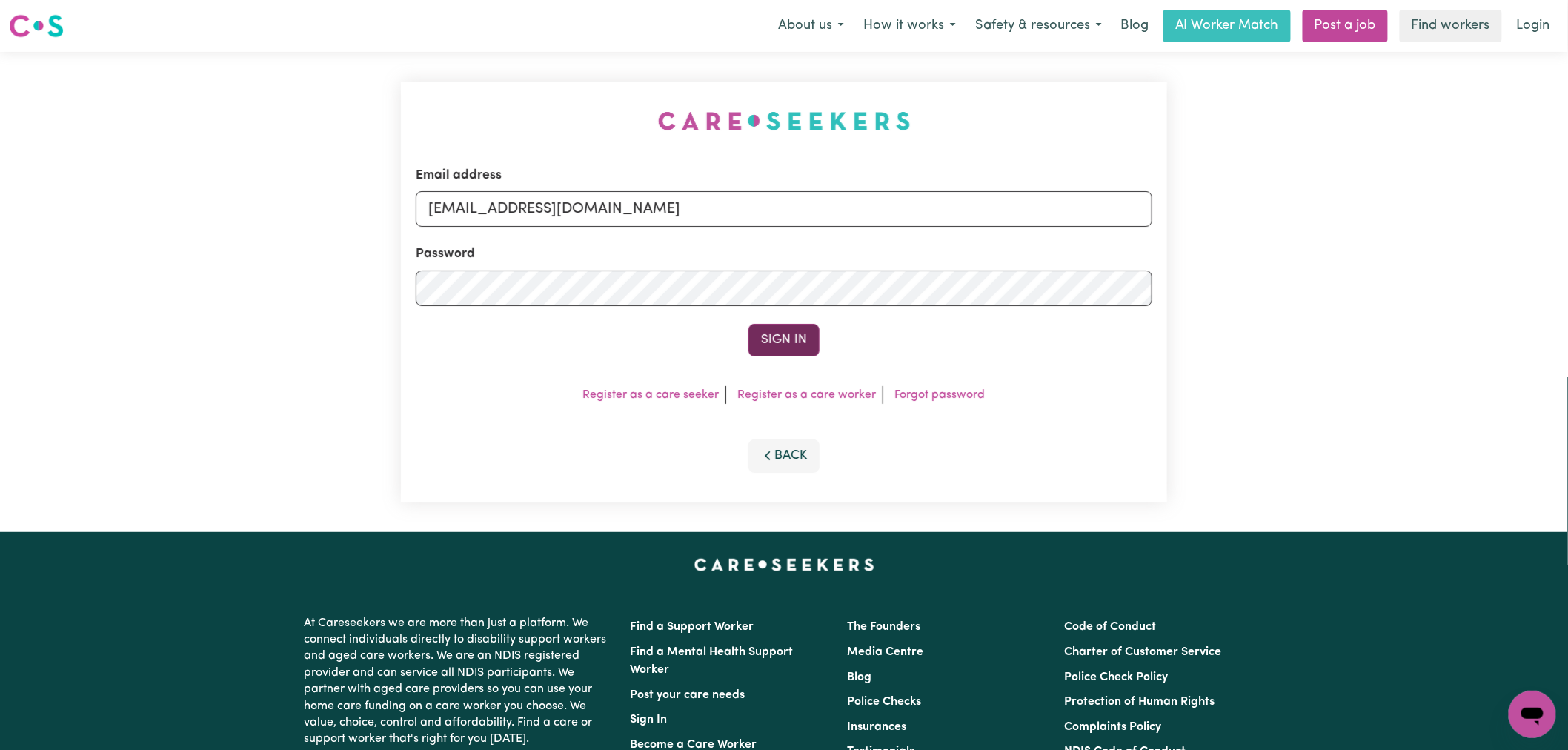
click at [769, 336] on button "Sign In" at bounding box center [783, 340] width 71 height 33
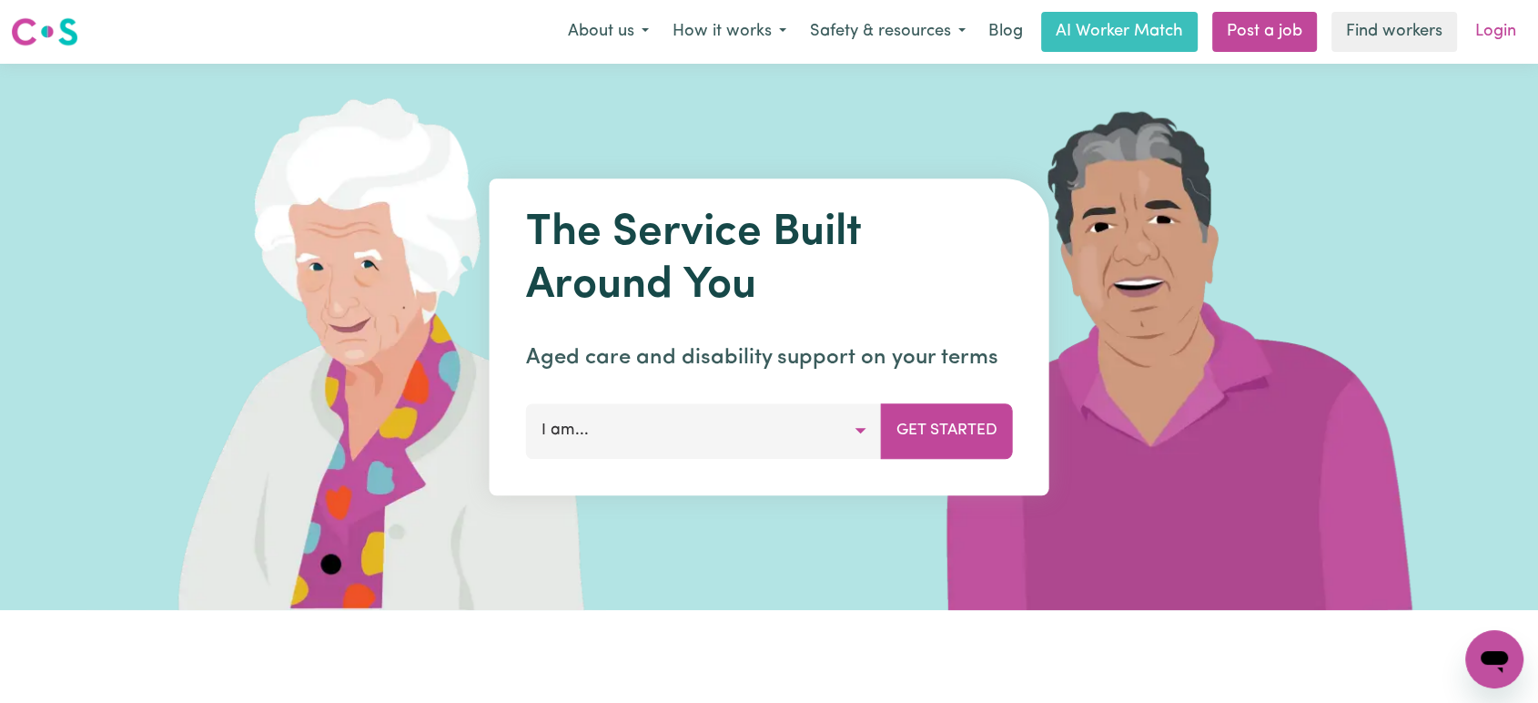
click at [1481, 35] on link "Login" at bounding box center [1495, 32] width 63 height 40
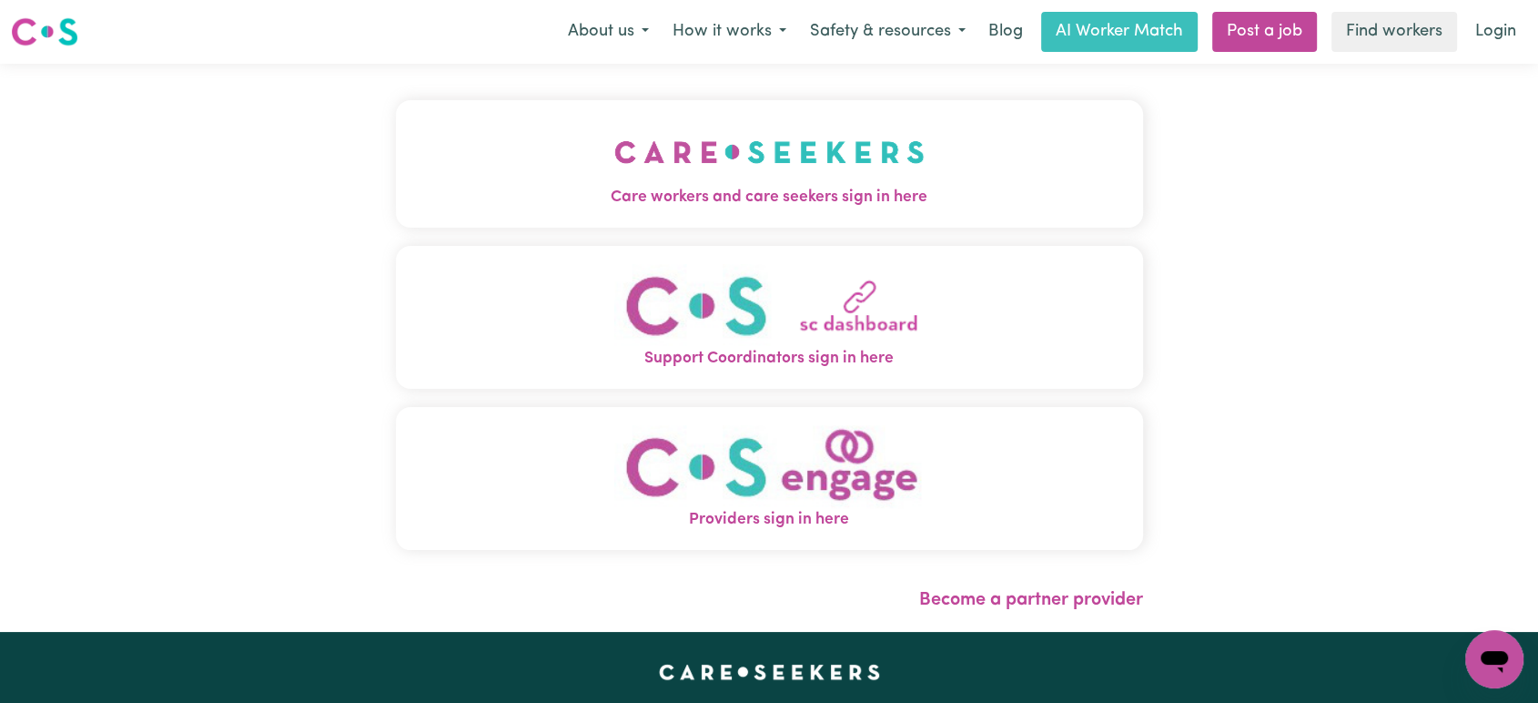
click at [583, 190] on span "Care workers and care seekers sign in here" at bounding box center [769, 198] width 747 height 24
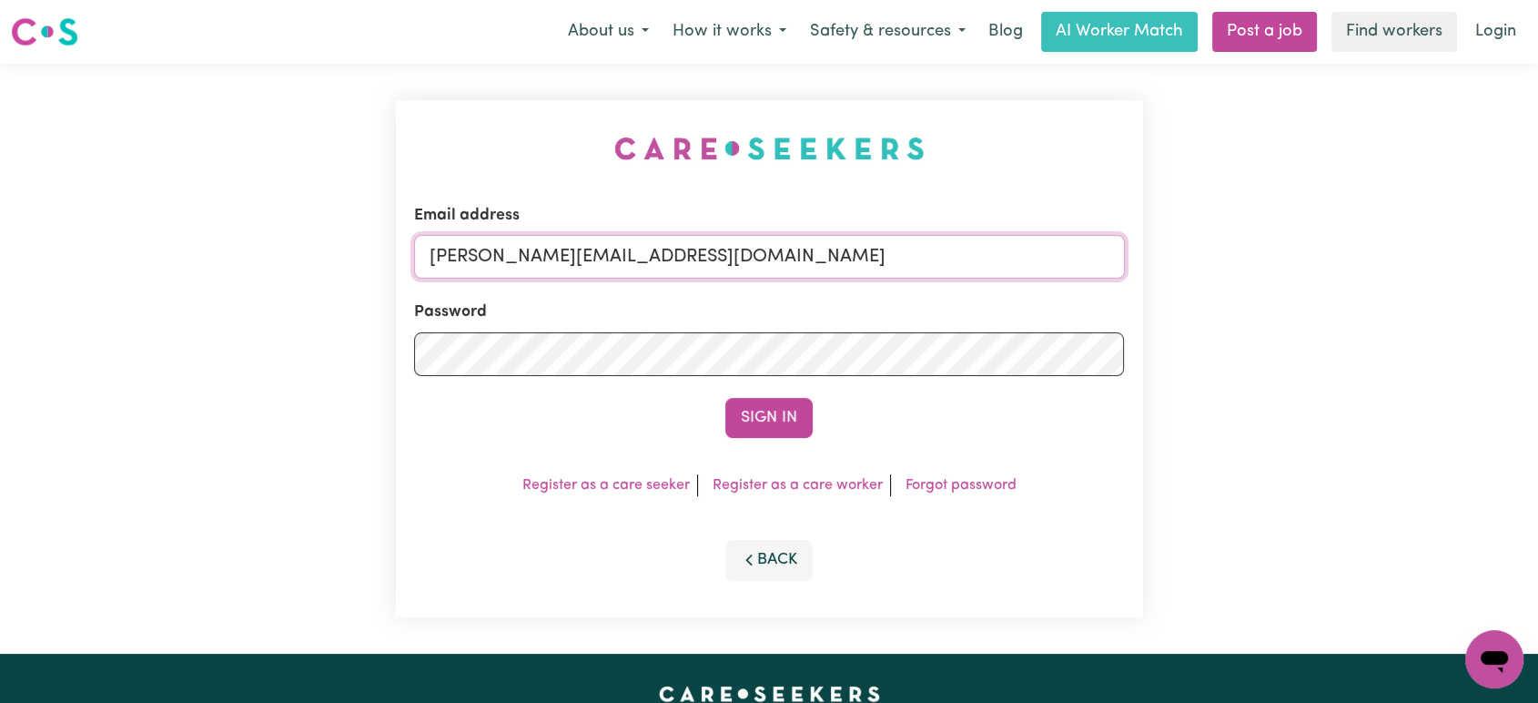
click at [803, 265] on input "[PERSON_NAME][EMAIL_ADDRESS][DOMAIN_NAME]" at bounding box center [769, 257] width 711 height 44
drag, startPoint x: 876, startPoint y: 258, endPoint x: 522, endPoint y: 246, distance: 354.3
click at [522, 246] on input "[EMAIL_ADDRESS][DOMAIN_NAME]" at bounding box center [769, 257] width 711 height 44
type input "superuser~[PERSON_NAME][EMAIL_ADDRESS][PERSON_NAME][PERSON_NAME][DOMAIN_NAME]"
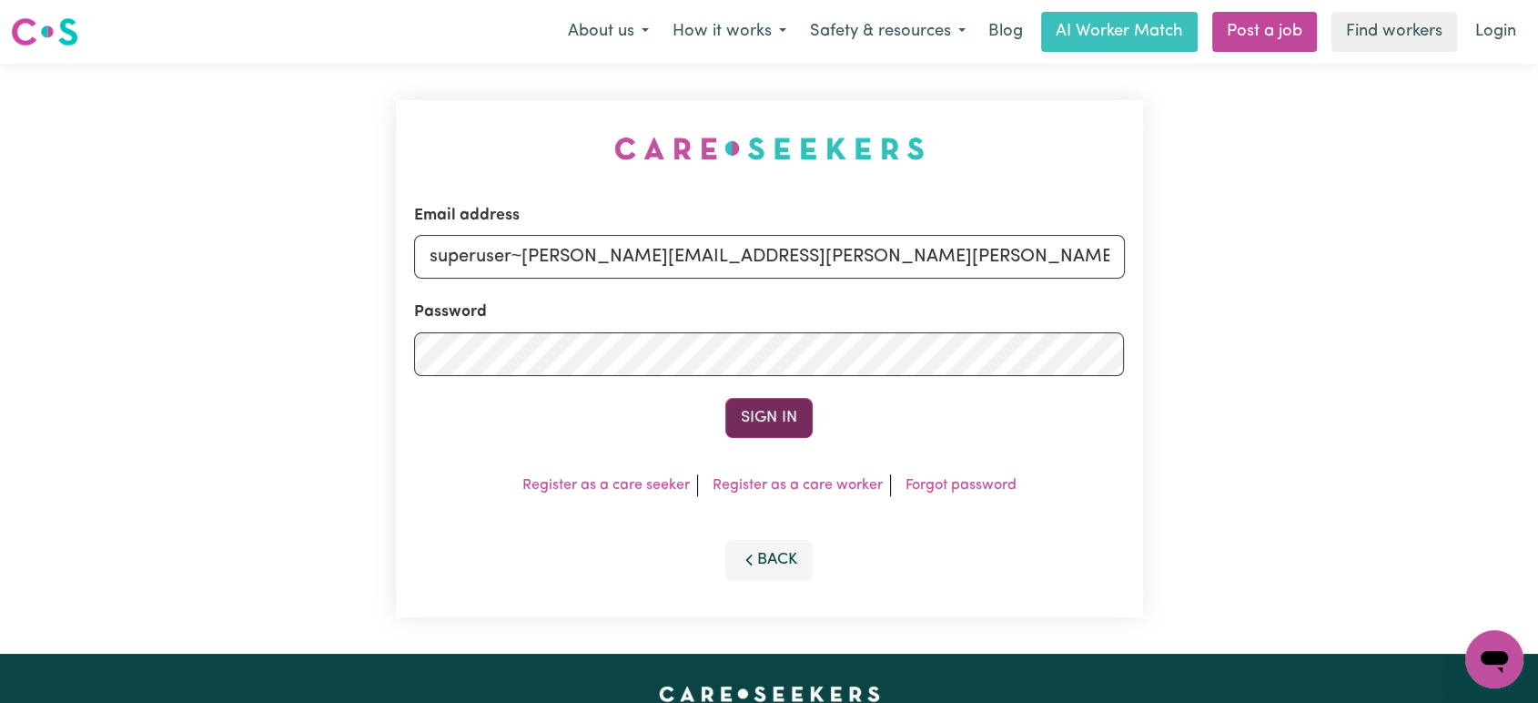
click at [759, 413] on button "Sign In" at bounding box center [768, 418] width 87 height 40
